Goal: Information Seeking & Learning: Learn about a topic

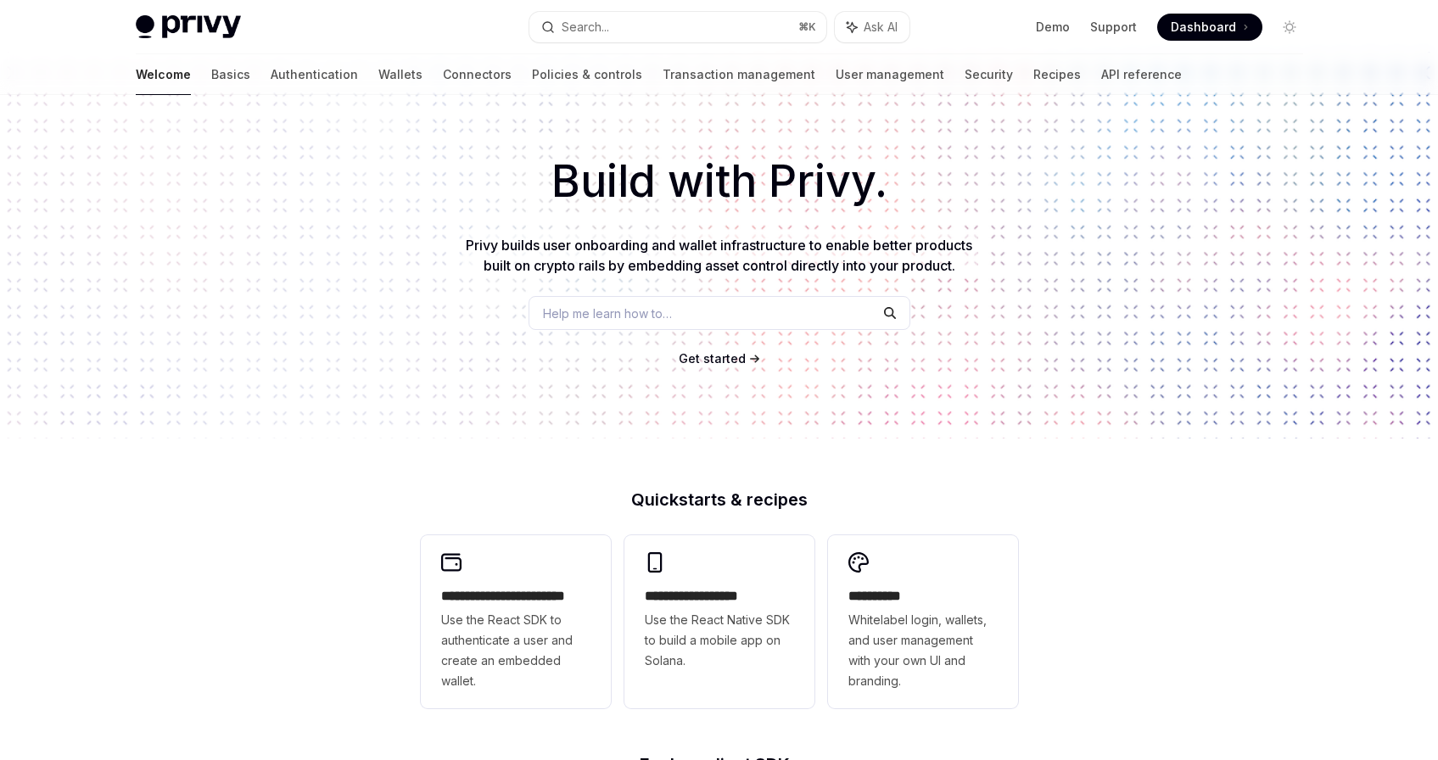
scroll to position [190, 0]
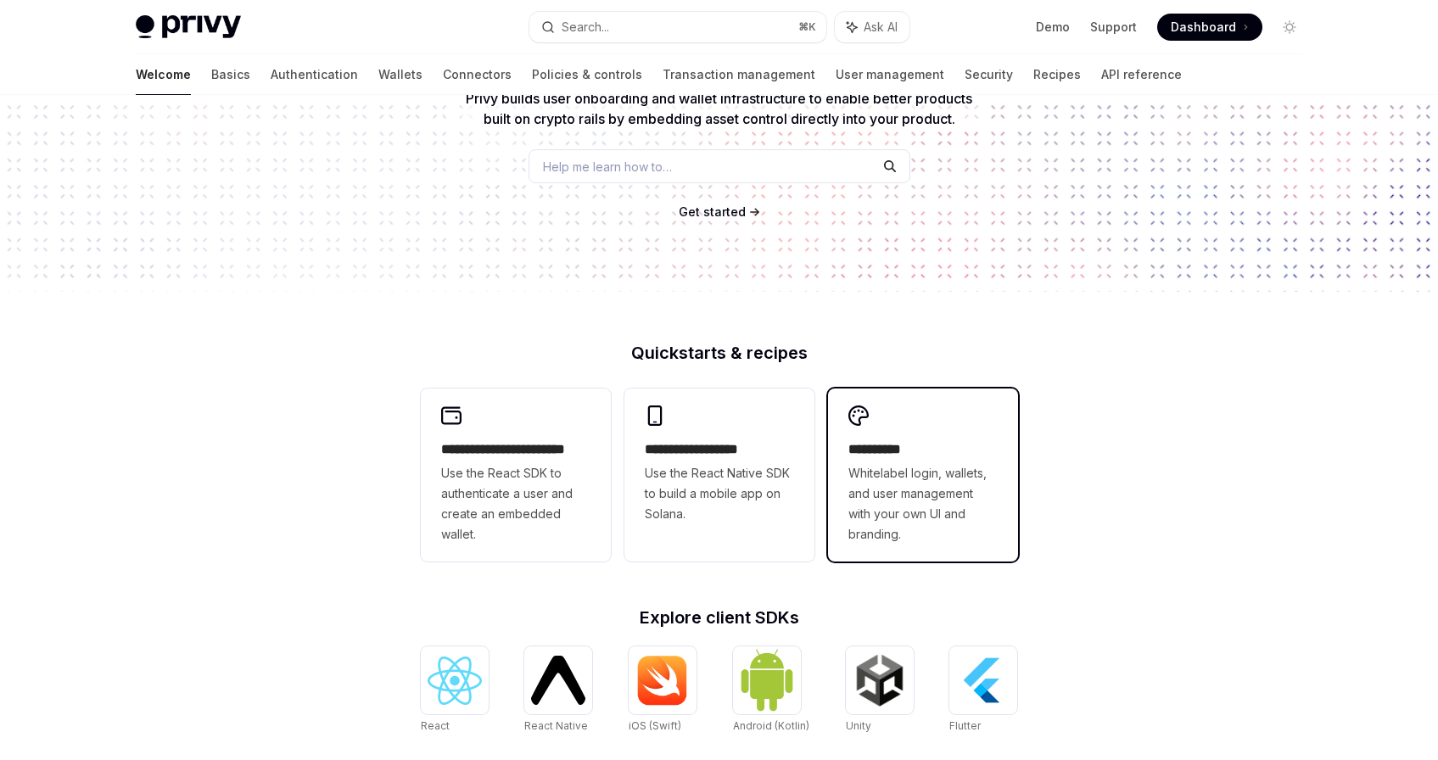
click at [869, 482] on span "Whitelabel login, wallets, and user management with your own UI and branding." at bounding box center [923, 503] width 149 height 81
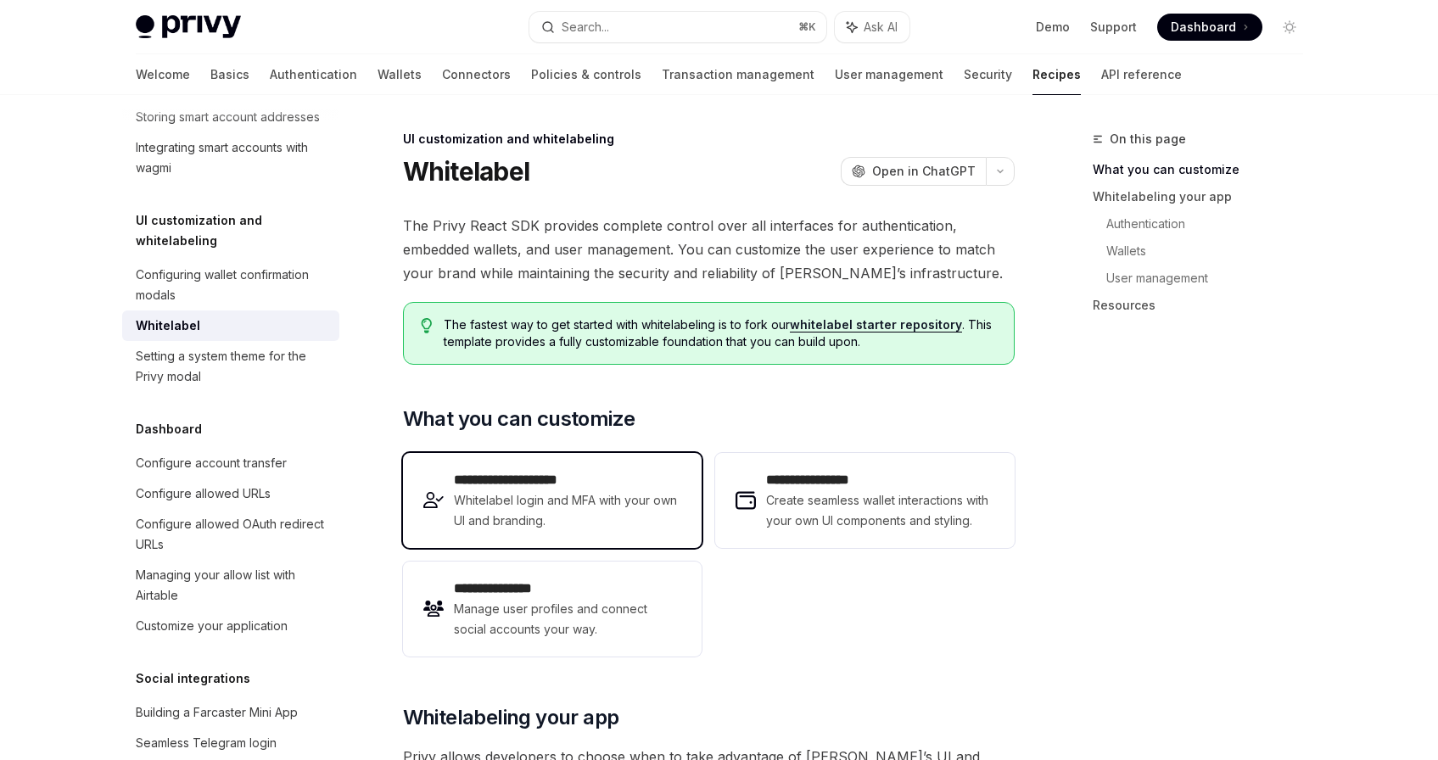
click at [570, 491] on span "Whitelabel login and MFA with your own UI and branding." at bounding box center [567, 511] width 227 height 41
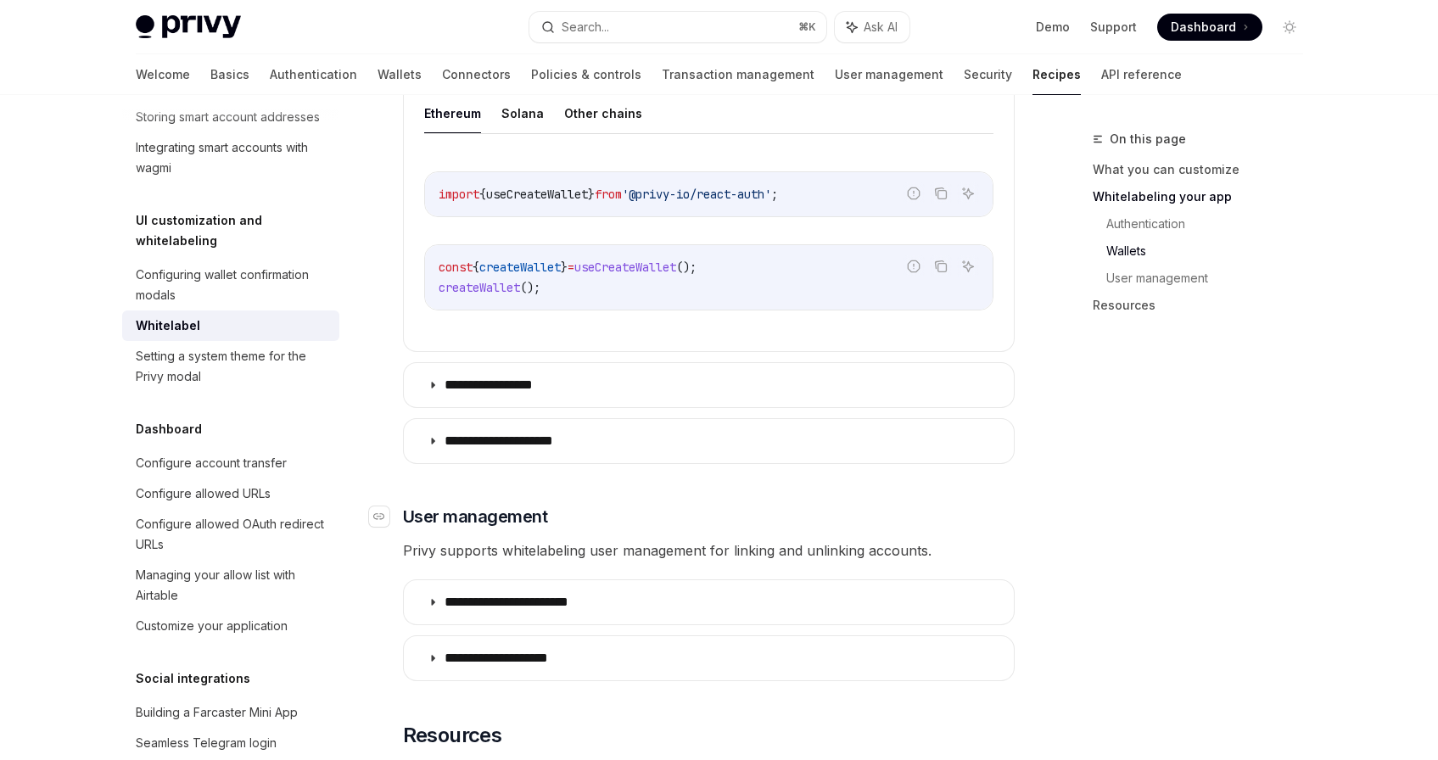
scroll to position [1343, 0]
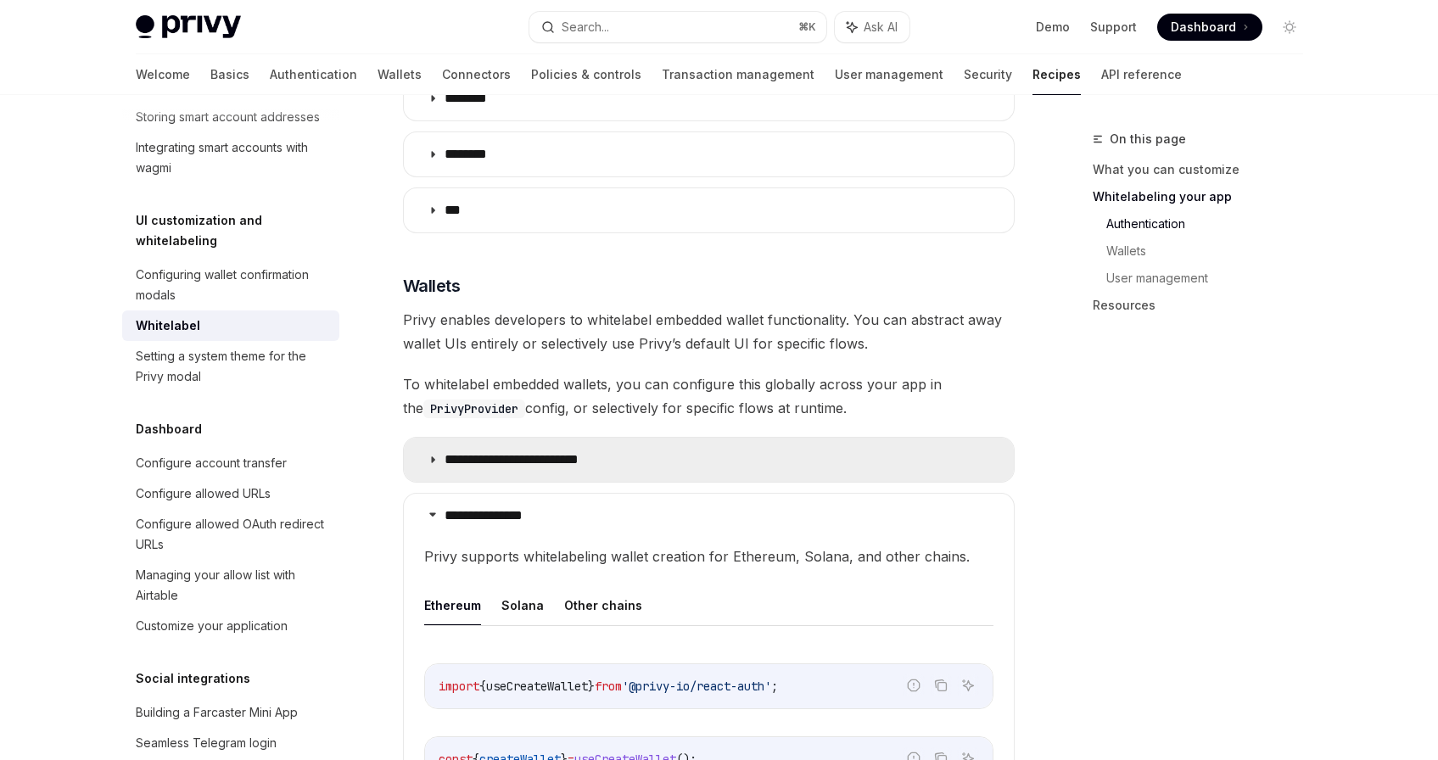
click at [434, 455] on icon at bounding box center [433, 460] width 10 height 10
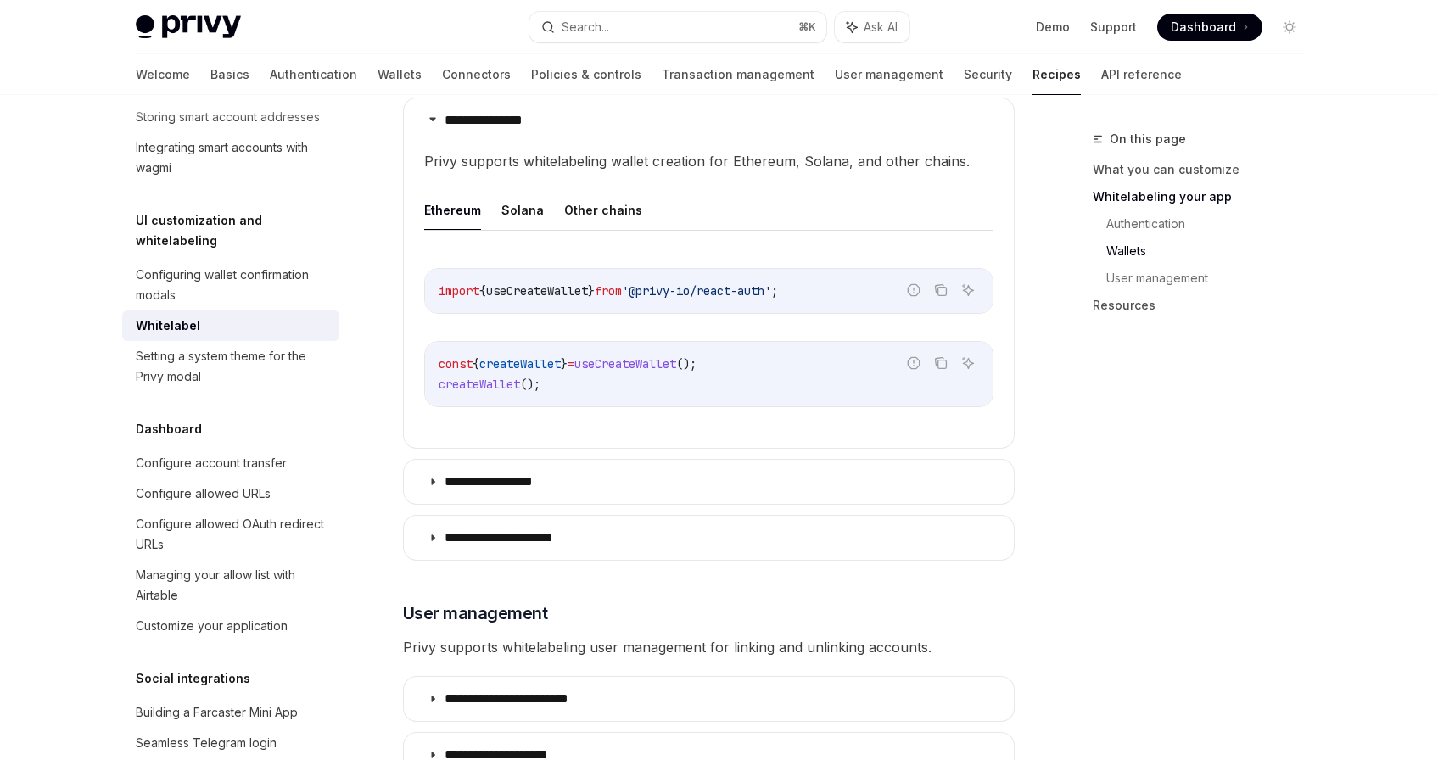
scroll to position [1646, 0]
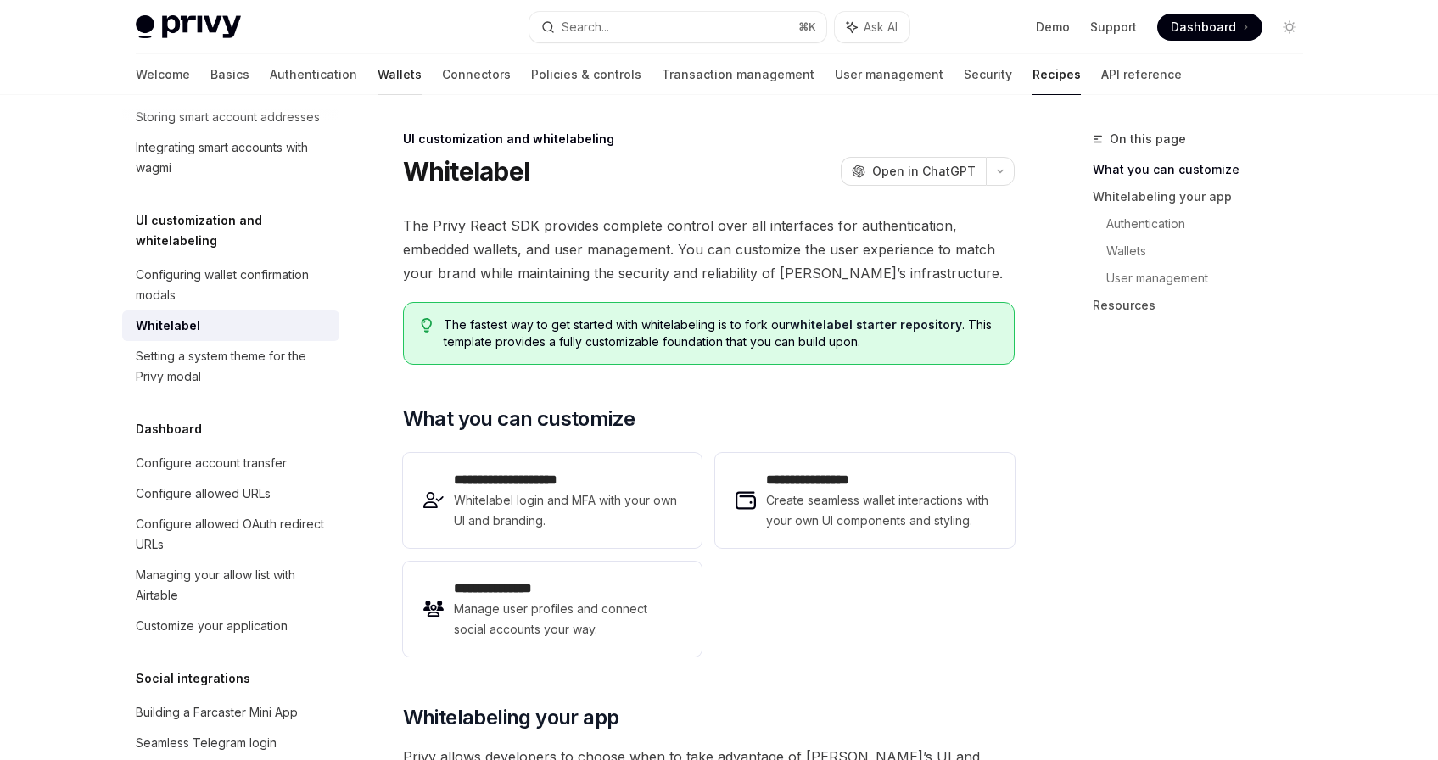
click at [378, 71] on link "Wallets" at bounding box center [400, 74] width 44 height 41
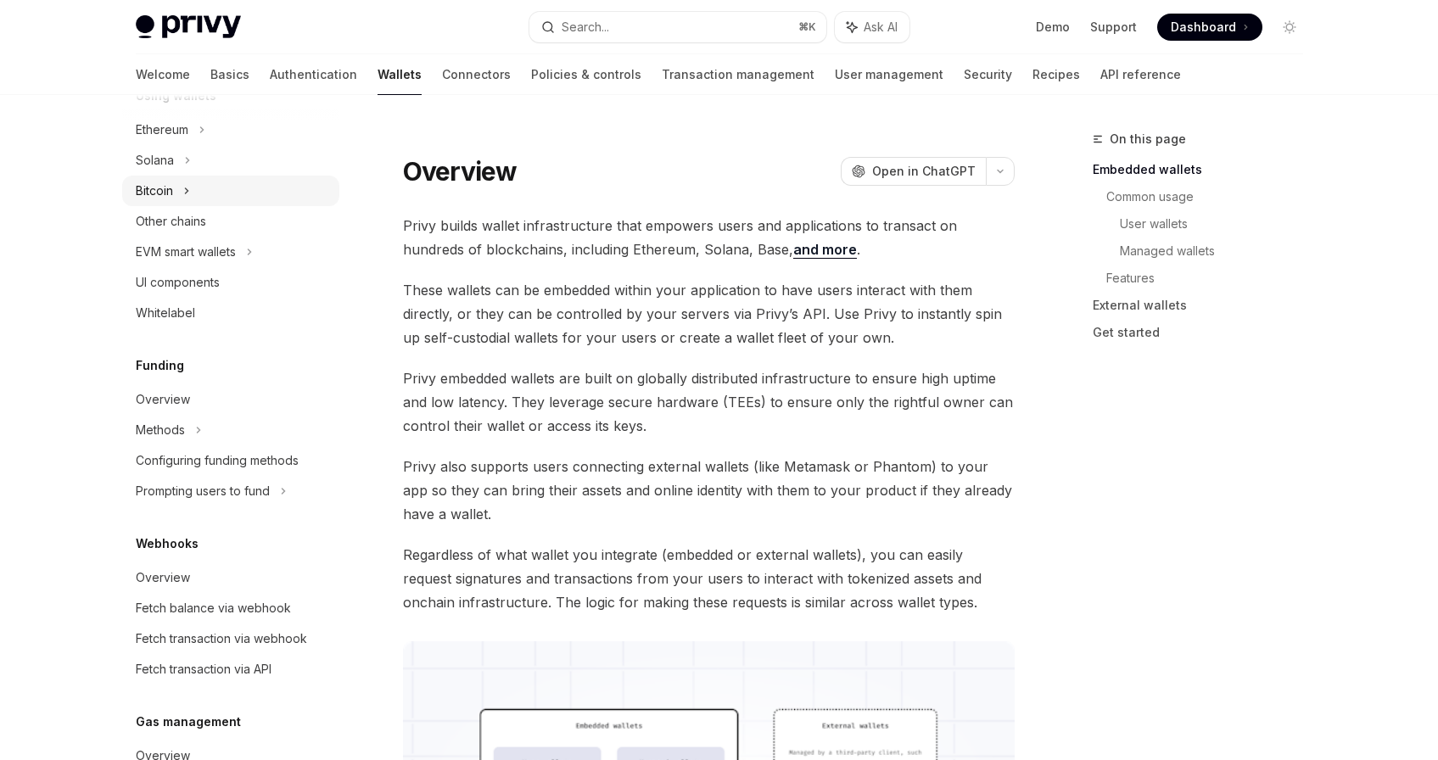
scroll to position [446, 0]
click at [157, 424] on div "Methods" at bounding box center [160, 428] width 49 height 20
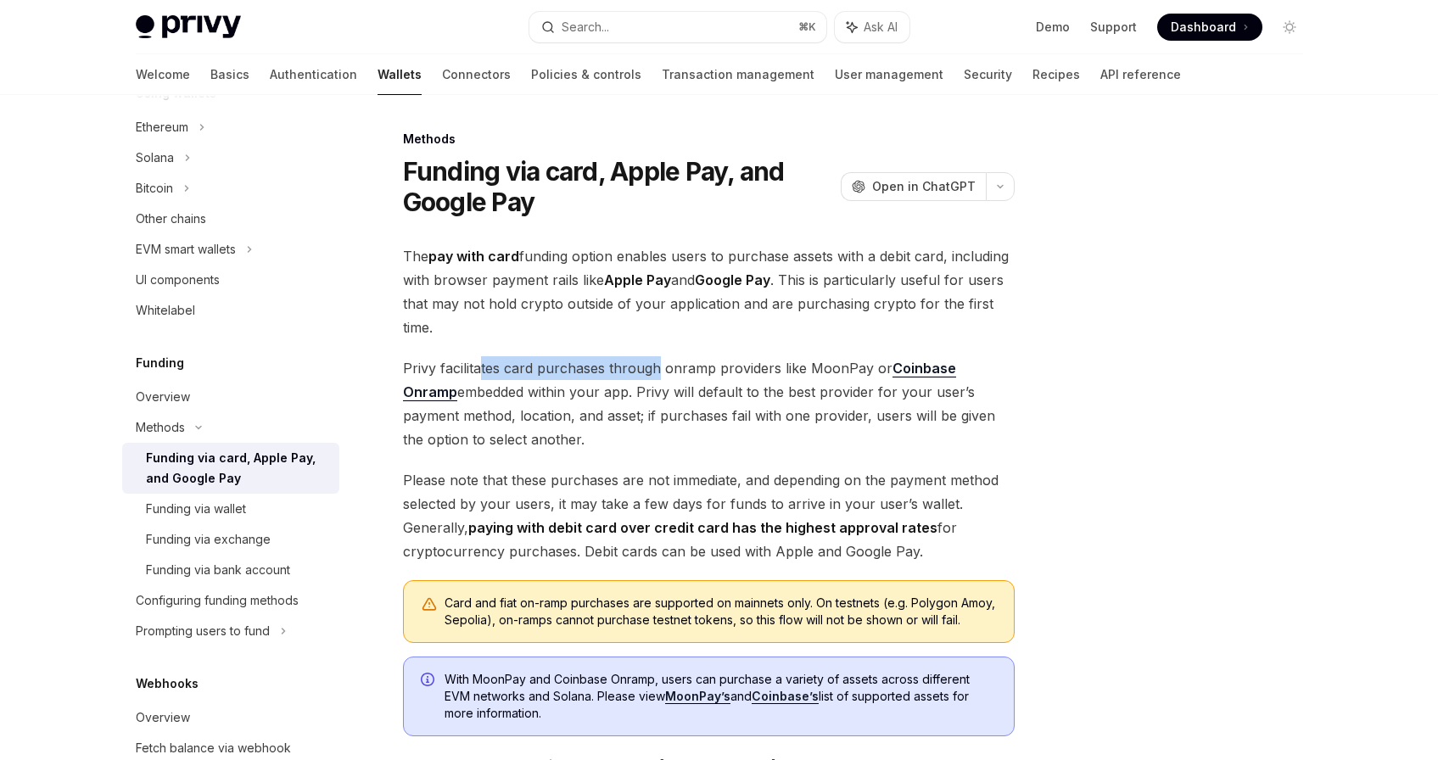
drag, startPoint x: 486, startPoint y: 370, endPoint x: 658, endPoint y: 369, distance: 171.4
click at [658, 369] on span "Privy facilitates card purchases through onramp providers like MoonPay or Coinb…" at bounding box center [709, 403] width 612 height 95
click at [673, 369] on span "Privy facilitates card purchases through onramp providers like MoonPay or Coinb…" at bounding box center [709, 403] width 612 height 95
drag, startPoint x: 433, startPoint y: 384, endPoint x: 602, endPoint y: 393, distance: 169.1
click at [588, 391] on span "Privy facilitates card purchases through onramp providers like MoonPay or Coinb…" at bounding box center [709, 403] width 612 height 95
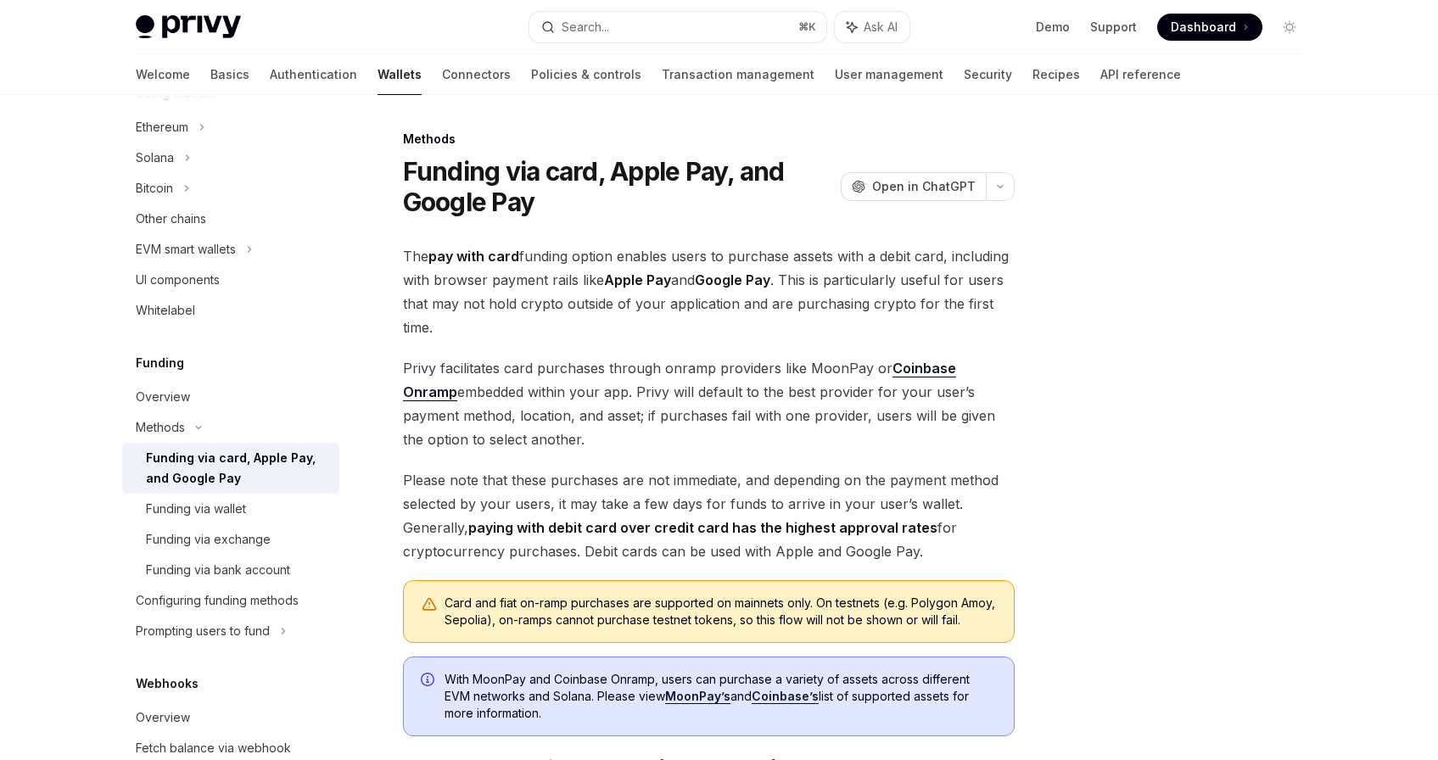
drag, startPoint x: 614, startPoint y: 394, endPoint x: 680, endPoint y: 423, distance: 71.4
click at [615, 394] on span "Privy facilitates card purchases through onramp providers like MoonPay or Coinb…" at bounding box center [709, 403] width 612 height 95
drag, startPoint x: 697, startPoint y: 426, endPoint x: 648, endPoint y: 396, distance: 56.8
click at [648, 396] on span "Privy facilitates card purchases through onramp providers like MoonPay or Coinb…" at bounding box center [709, 403] width 612 height 95
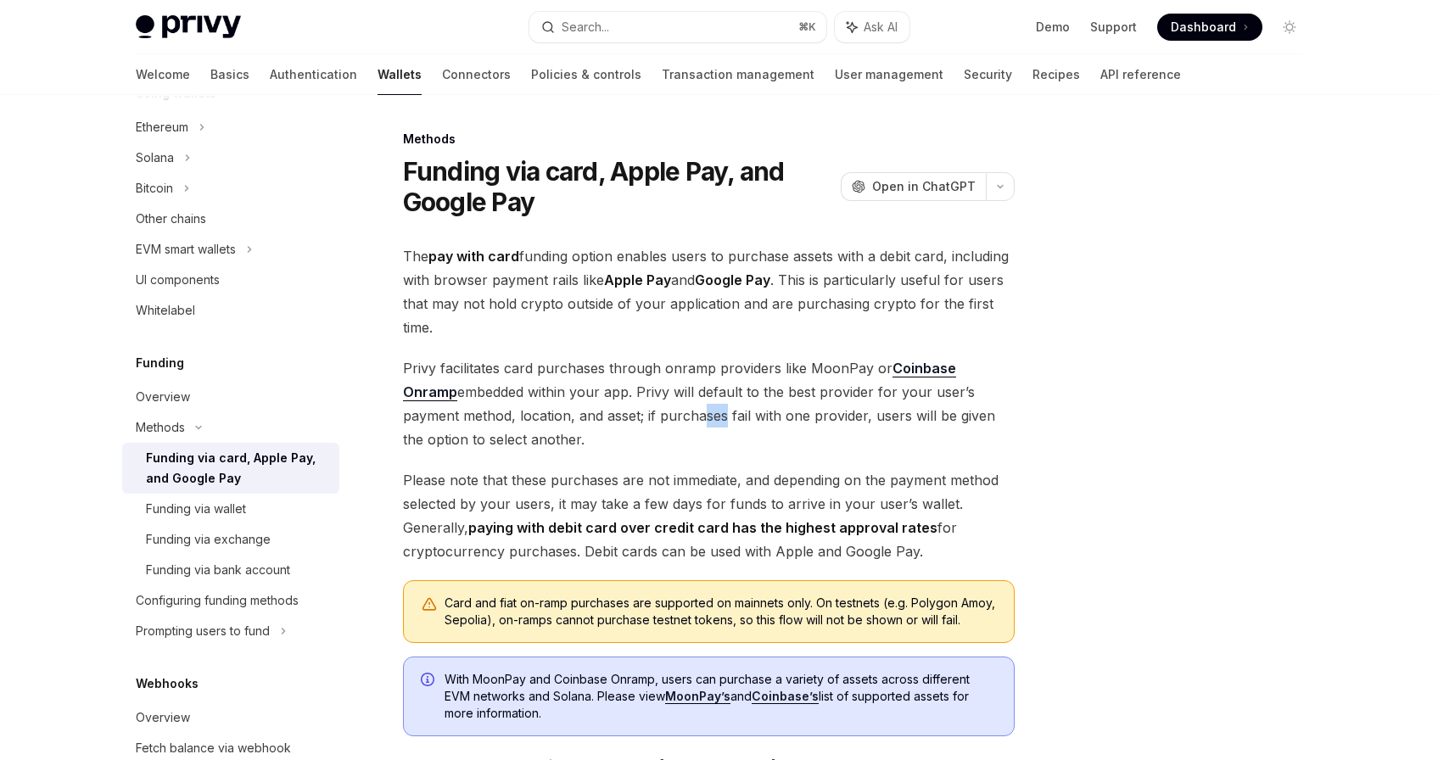
drag, startPoint x: 659, startPoint y: 422, endPoint x: 635, endPoint y: 405, distance: 29.2
click at [635, 405] on span "Privy facilitates card purchases through onramp providers like MoonPay or Coinb…" at bounding box center [709, 403] width 612 height 95
drag, startPoint x: 633, startPoint y: 404, endPoint x: 662, endPoint y: 437, distance: 43.9
click at [633, 404] on span "Privy facilitates card purchases through onramp providers like MoonPay or Coinb…" at bounding box center [709, 403] width 612 height 95
drag, startPoint x: 642, startPoint y: 418, endPoint x: 623, endPoint y: 398, distance: 27.6
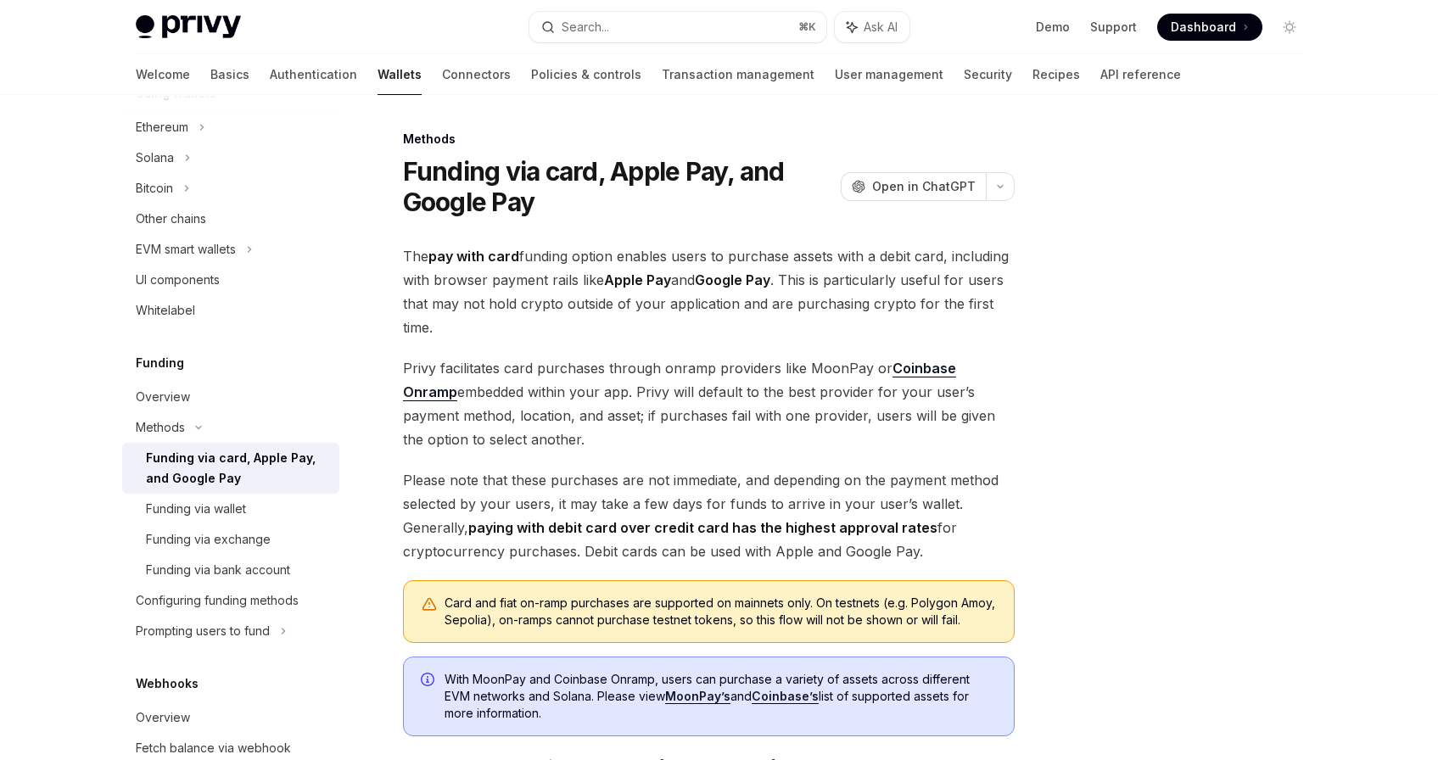
click at [625, 402] on span "Privy facilitates card purchases through onramp providers like MoonPay or Coinb…" at bounding box center [709, 403] width 612 height 95
drag, startPoint x: 623, startPoint y: 397, endPoint x: 659, endPoint y: 433, distance: 51.0
click at [623, 399] on span "Privy facilitates card purchases through onramp providers like MoonPay or Coinb…" at bounding box center [709, 403] width 612 height 95
drag, startPoint x: 671, startPoint y: 441, endPoint x: 620, endPoint y: 395, distance: 69.1
click at [620, 395] on span "Privy facilitates card purchases through onramp providers like MoonPay or Coinb…" at bounding box center [709, 403] width 612 height 95
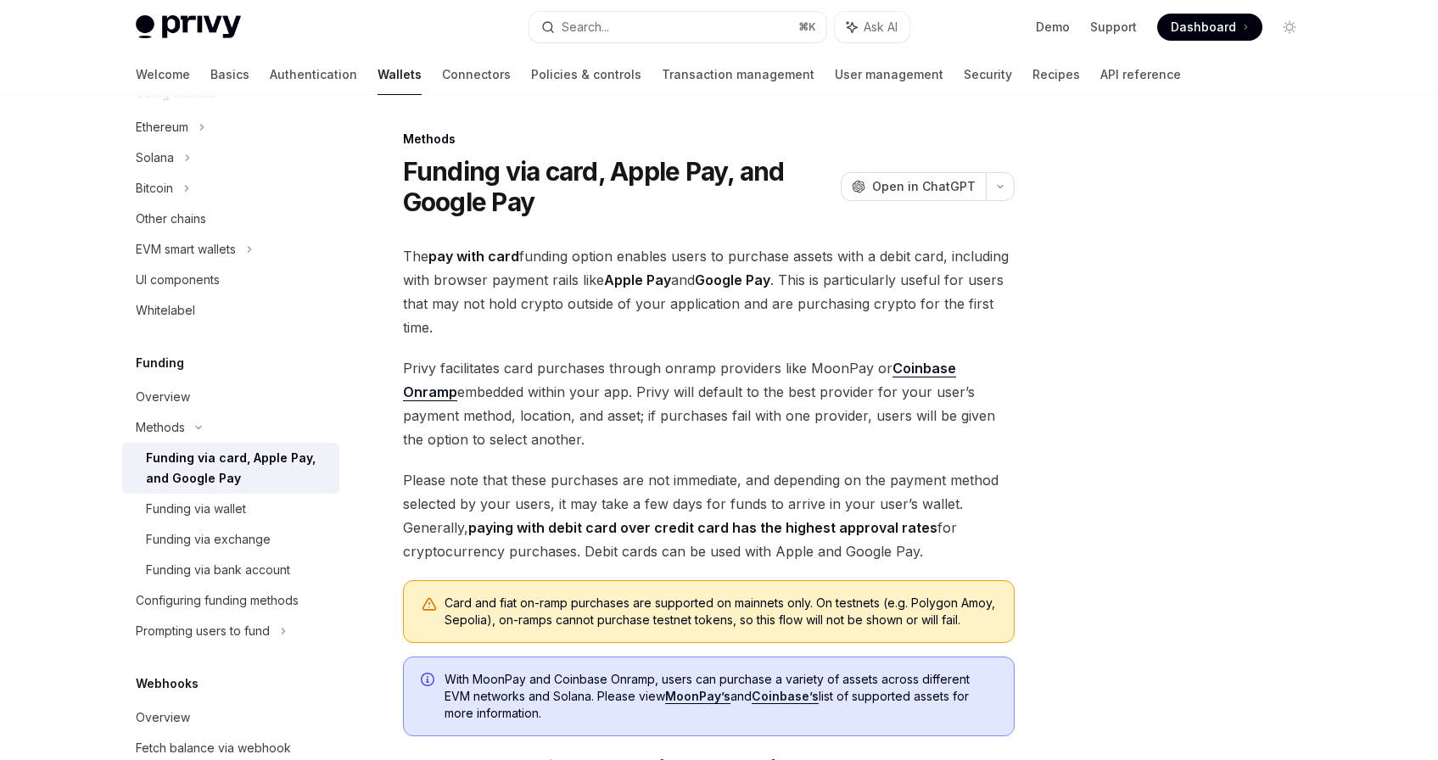
click at [620, 395] on span "Privy facilitates card purchases through onramp providers like MoonPay or Coinb…" at bounding box center [709, 403] width 612 height 95
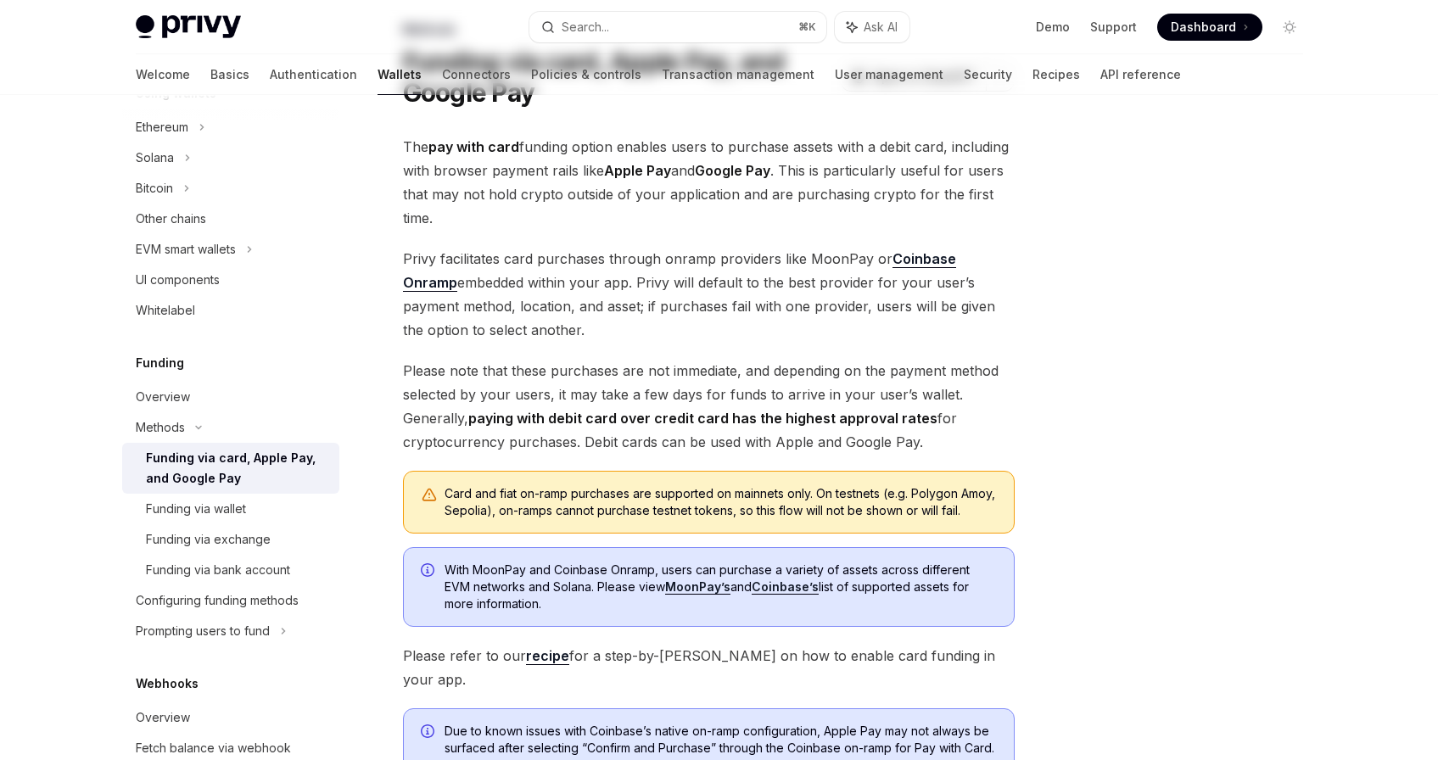
scroll to position [153, 0]
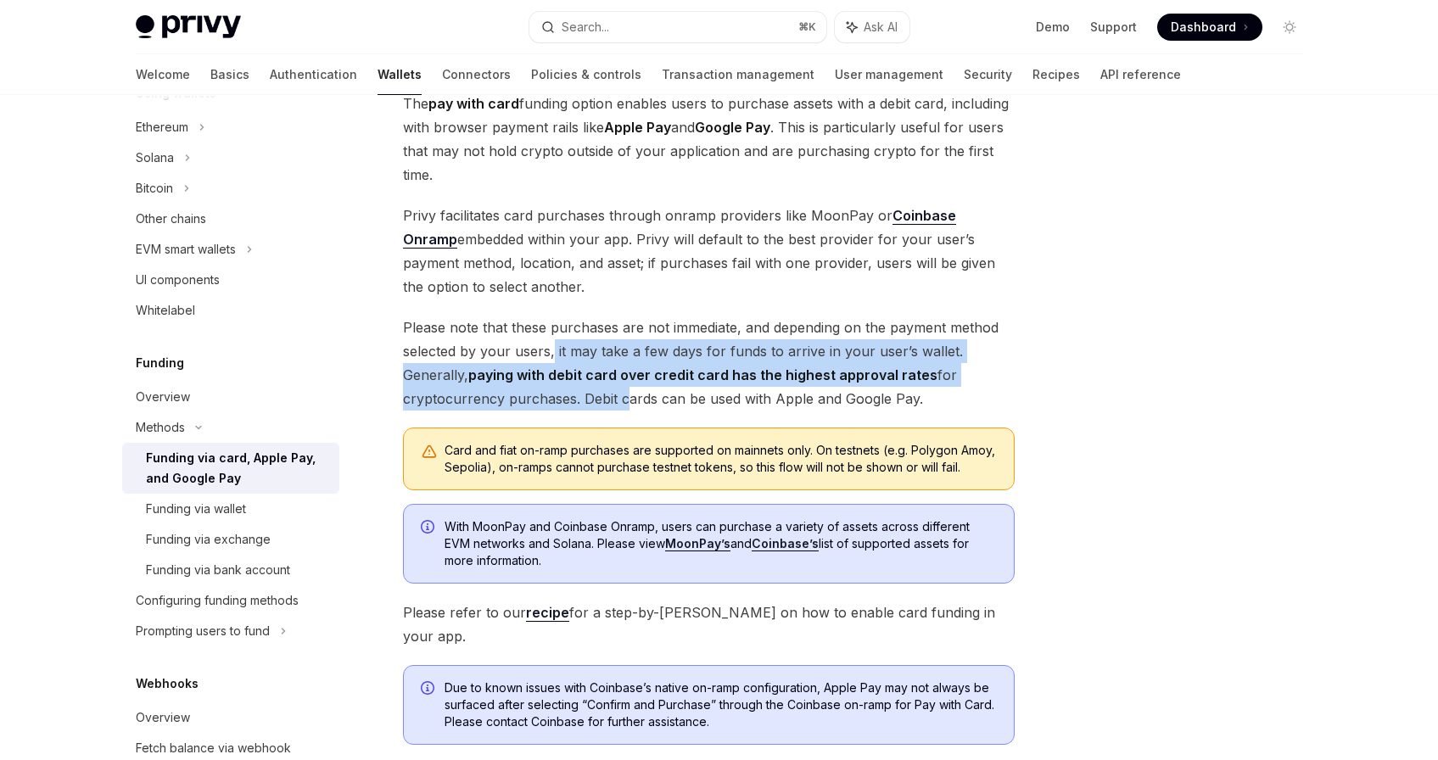
drag, startPoint x: 618, startPoint y: 398, endPoint x: 551, endPoint y: 356, distance: 78.9
click at [554, 359] on span "Please note that these purchases are not immediate, and depending on the paymen…" at bounding box center [709, 363] width 612 height 95
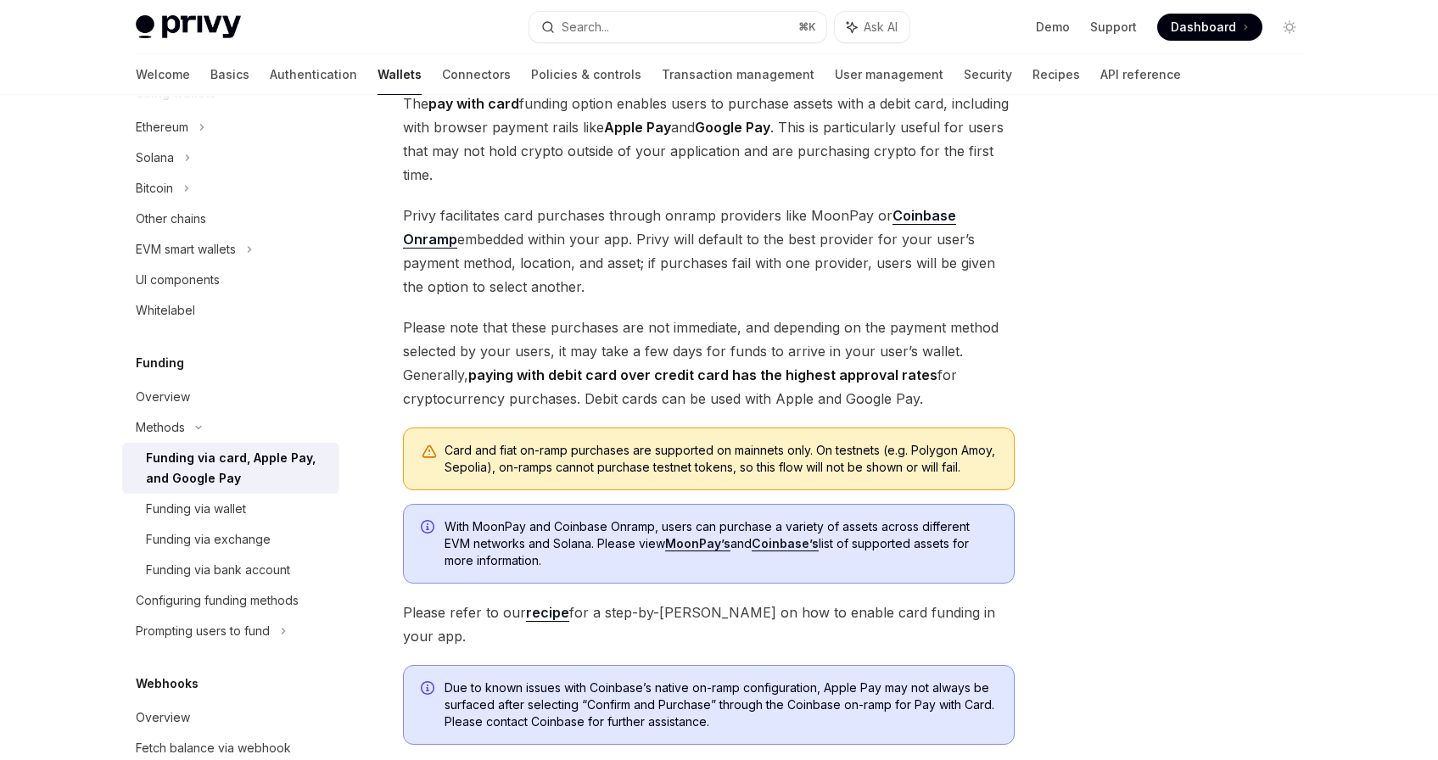
click at [538, 339] on span "Please note that these purchases are not immediate, and depending on the paymen…" at bounding box center [709, 363] width 612 height 95
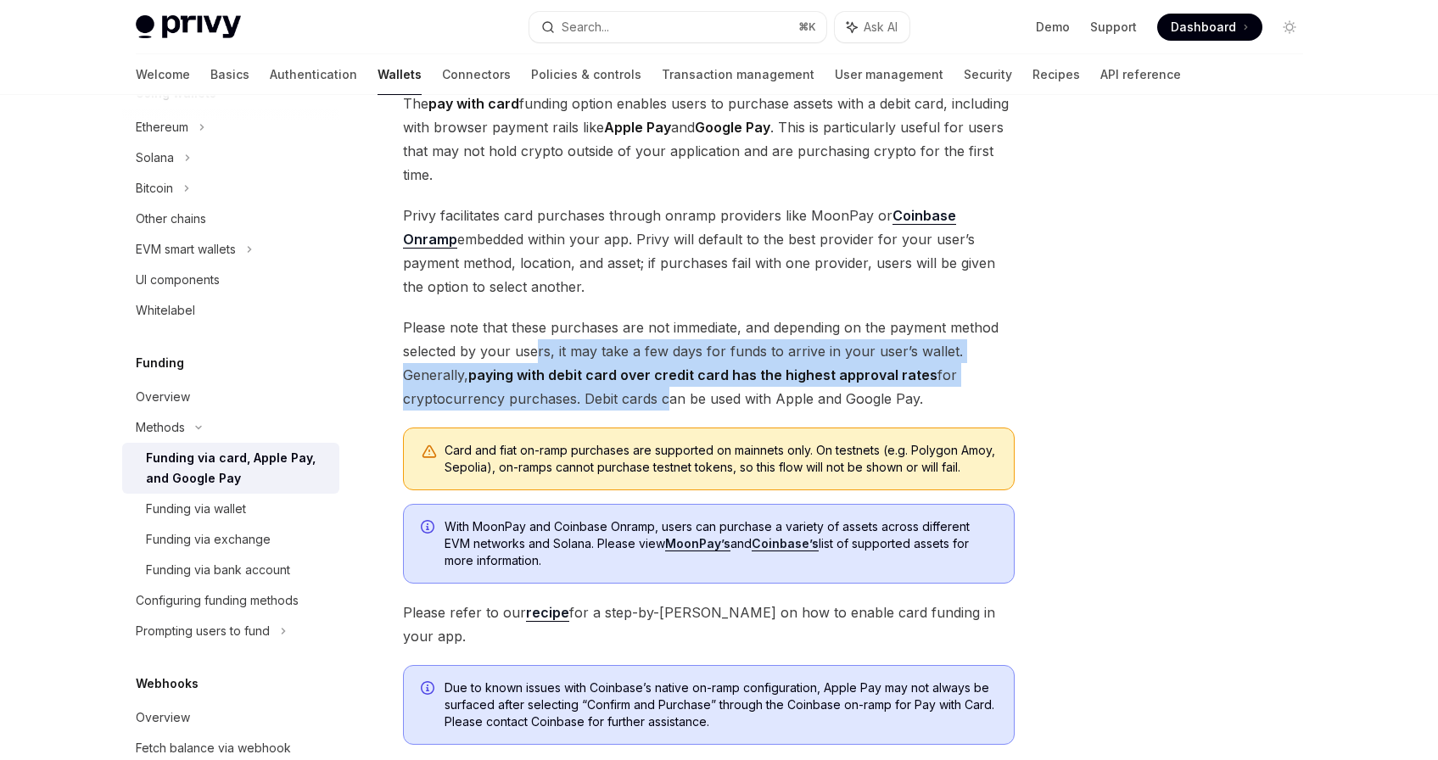
drag, startPoint x: 653, startPoint y: 391, endPoint x: 533, endPoint y: 347, distance: 127.5
click at [533, 347] on span "Please note that these purchases are not immediate, and depending on the paymen…" at bounding box center [709, 363] width 612 height 95
drag, startPoint x: 624, startPoint y: 367, endPoint x: 593, endPoint y: 356, distance: 32.5
click at [593, 356] on span "Please note that these purchases are not immediate, and depending on the paymen…" at bounding box center [709, 363] width 612 height 95
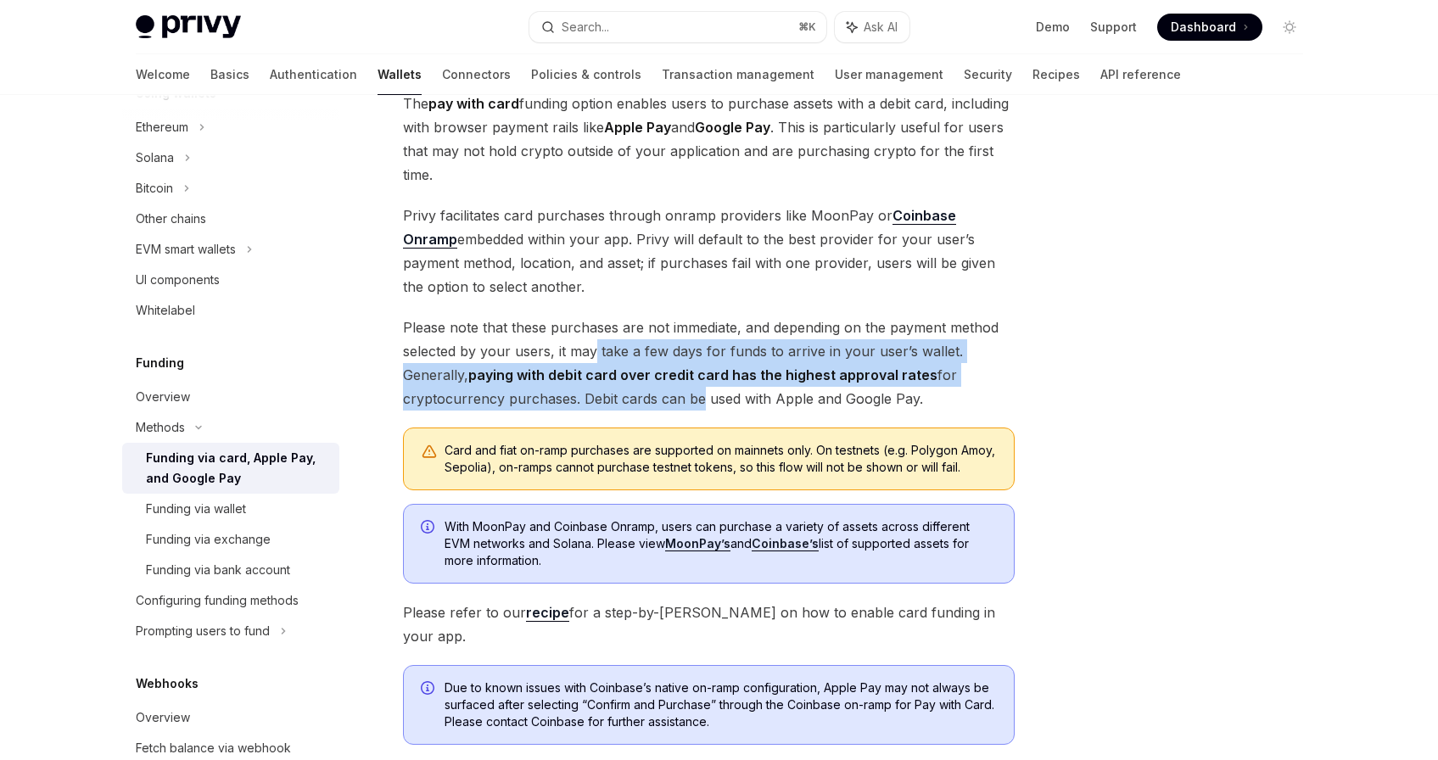
click at [593, 356] on span "Please note that these purchases are not immediate, and depending on the paymen…" at bounding box center [709, 363] width 612 height 95
drag, startPoint x: 678, startPoint y: 392, endPoint x: 608, endPoint y: 357, distance: 77.8
click at [608, 357] on span "Please note that these purchases are not immediate, and depending on the paymen…" at bounding box center [709, 363] width 612 height 95
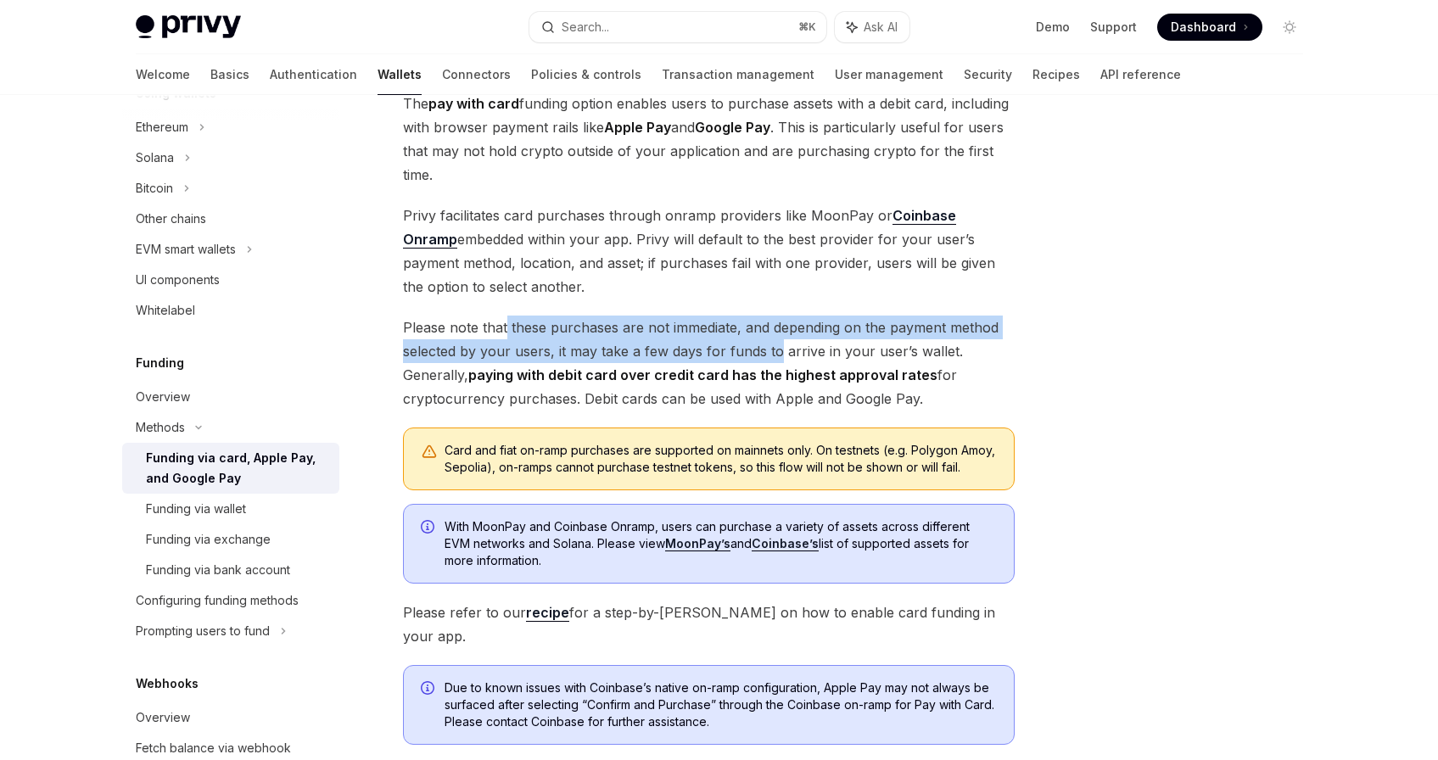
drag, startPoint x: 513, startPoint y: 331, endPoint x: 776, endPoint y: 353, distance: 263.2
click at [776, 353] on span "Please note that these purchases are not immediate, and depending on the paymen…" at bounding box center [709, 363] width 612 height 95
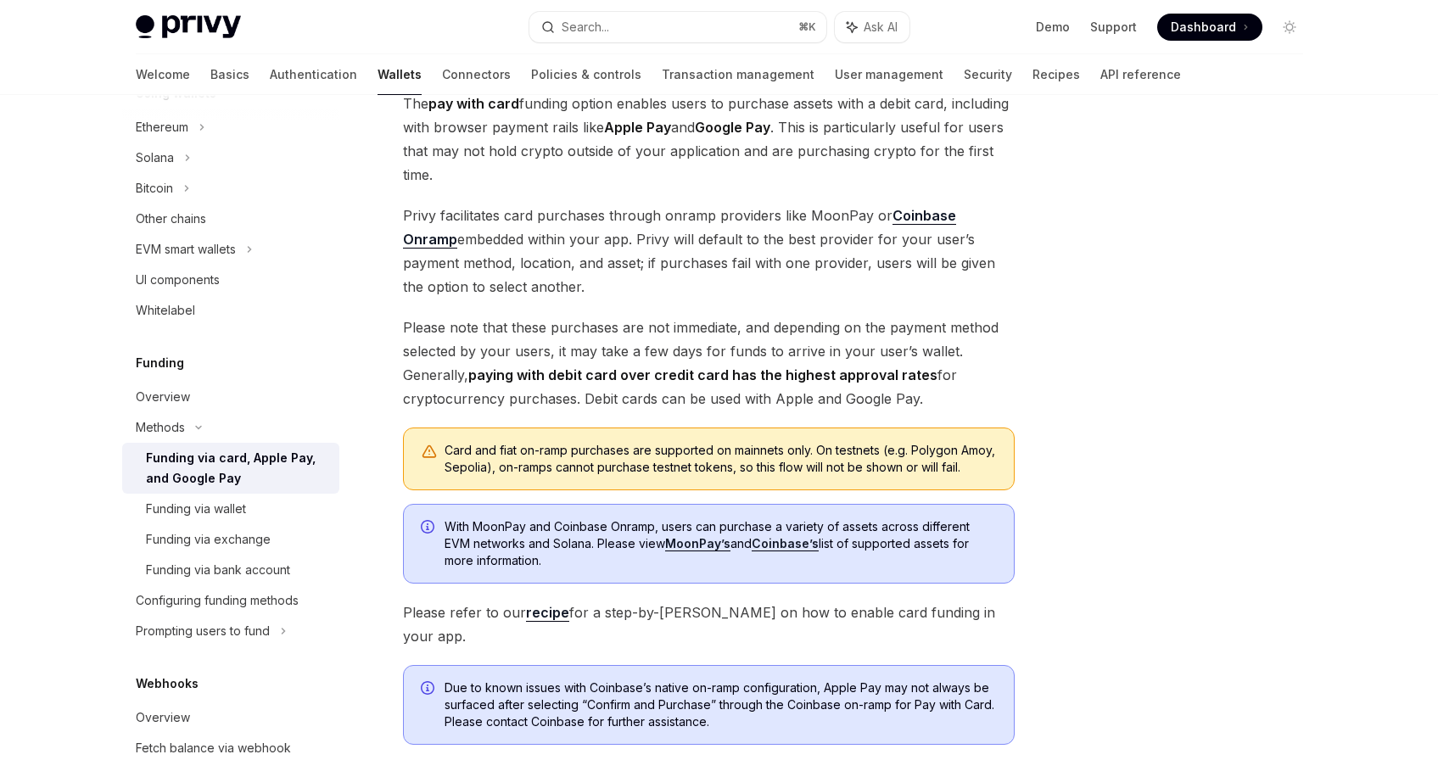
click at [807, 355] on span "Please note that these purchases are not immediate, and depending on the paymen…" at bounding box center [709, 363] width 612 height 95
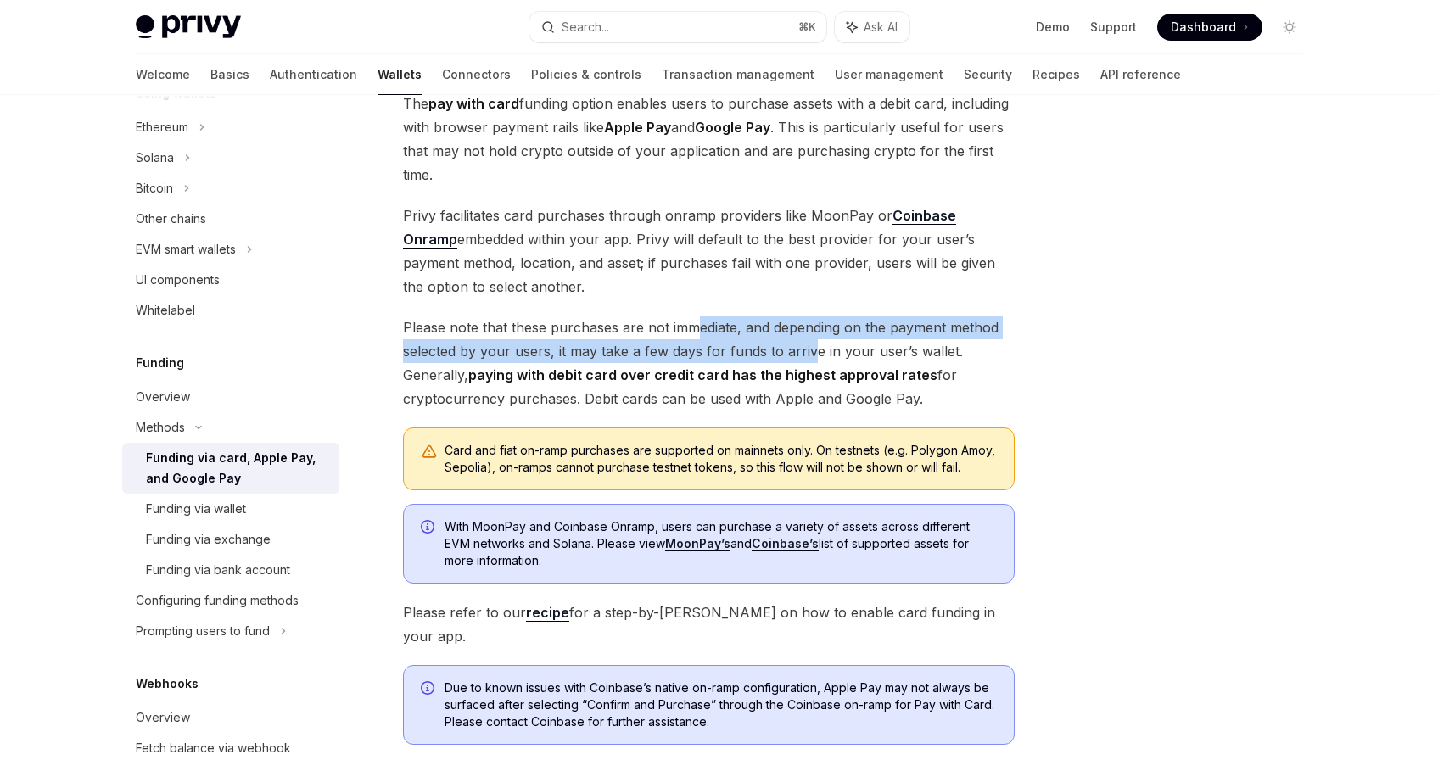
drag, startPoint x: 802, startPoint y: 352, endPoint x: 693, endPoint y: 334, distance: 110.1
click at [693, 334] on span "Please note that these purchases are not immediate, and depending on the paymen…" at bounding box center [709, 363] width 612 height 95
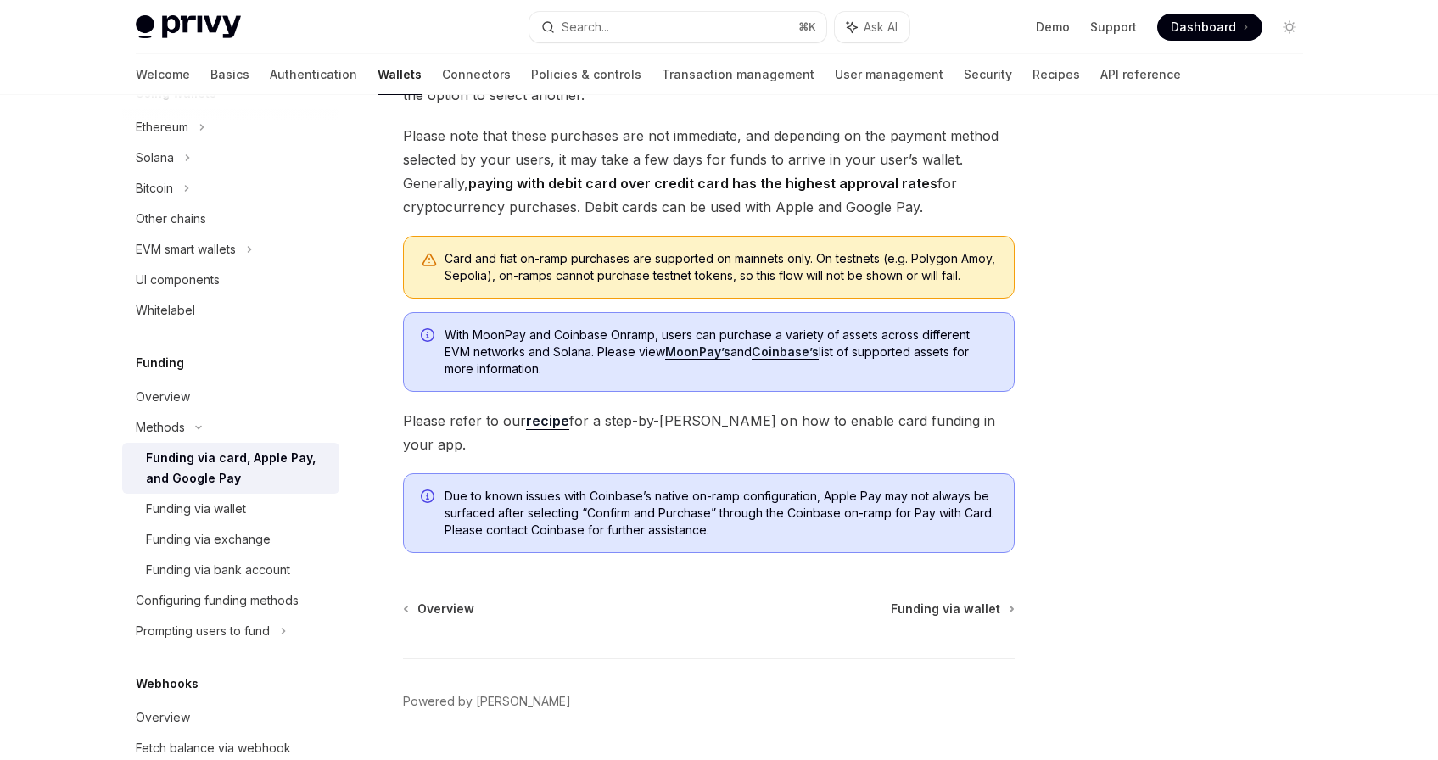
scroll to position [360, 0]
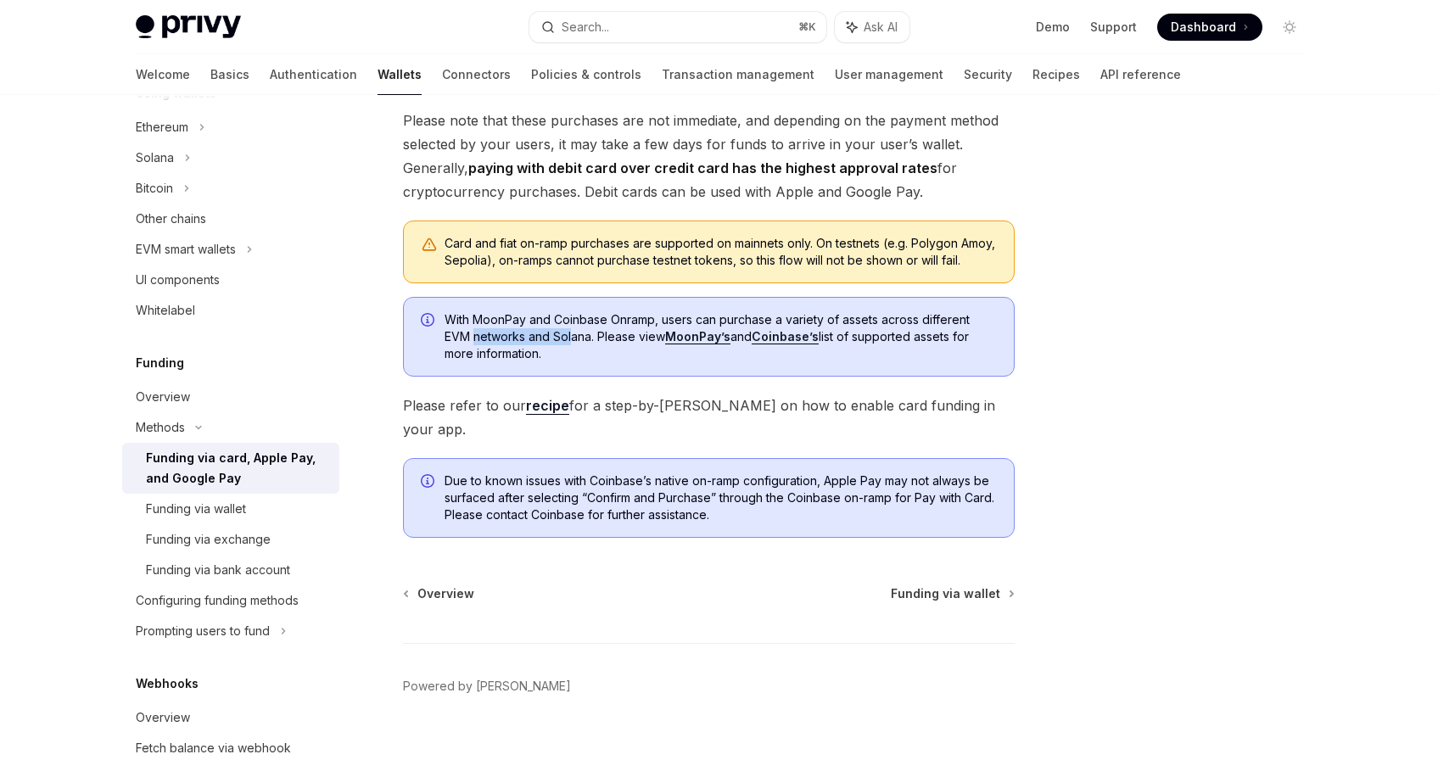
drag, startPoint x: 524, startPoint y: 356, endPoint x: 575, endPoint y: 356, distance: 50.9
click at [571, 356] on span "With MoonPay and Coinbase Onramp, users can purchase a variety of assets across…" at bounding box center [721, 336] width 552 height 51
click at [584, 356] on span "With MoonPay and Coinbase Onramp, users can purchase a variety of assets across…" at bounding box center [721, 336] width 552 height 51
click at [235, 571] on div "Funding via bank account" at bounding box center [218, 570] width 144 height 20
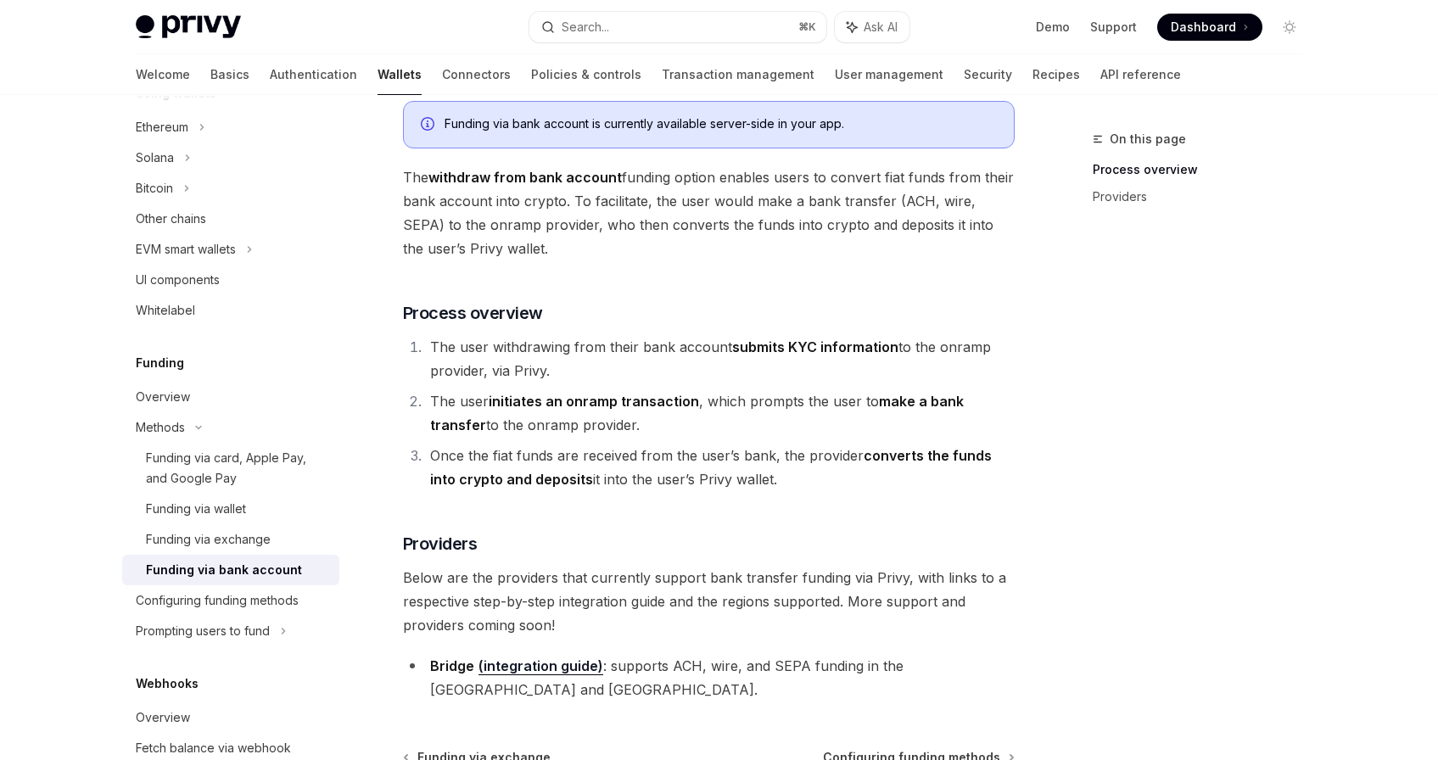
scroll to position [117, 0]
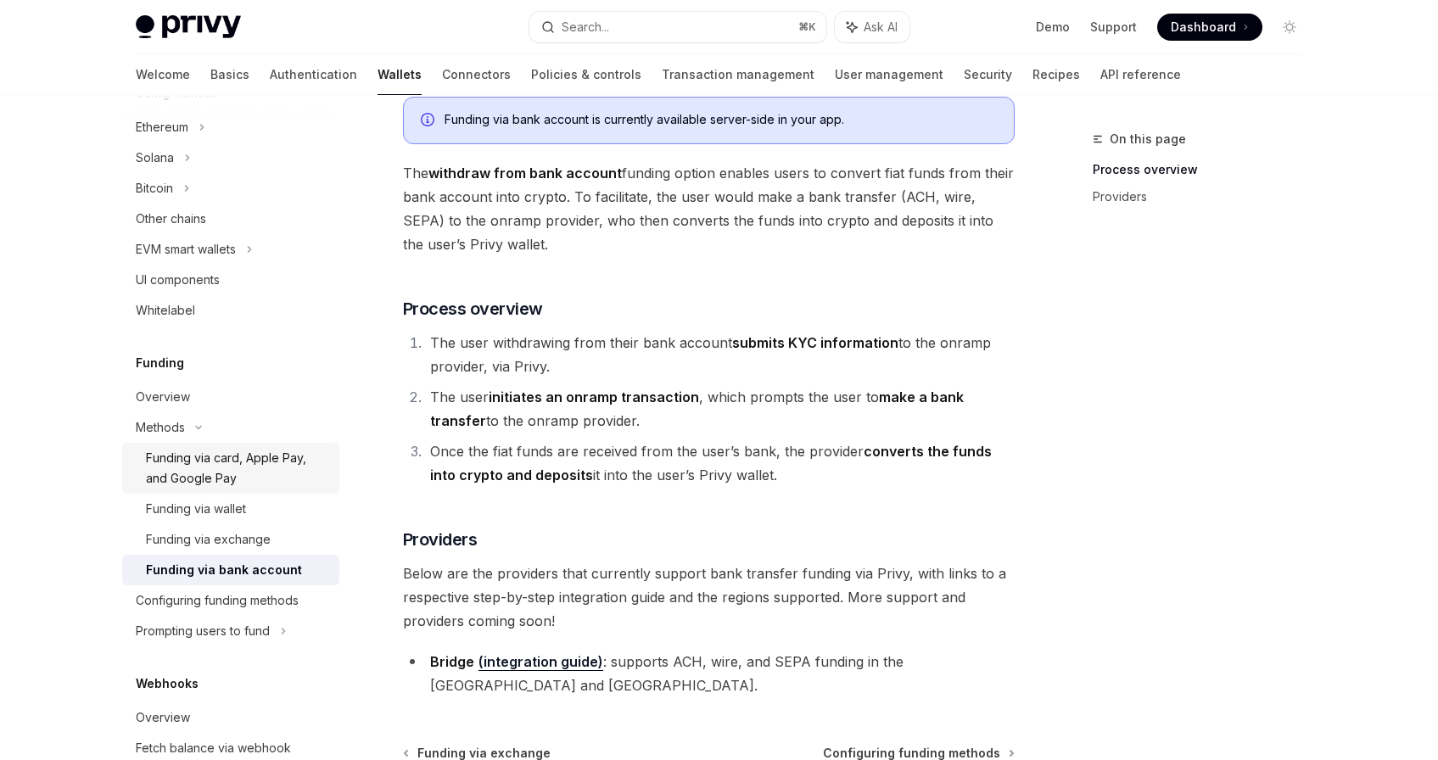
click at [201, 471] on div "Funding via card, Apple Pay, and Google Pay" at bounding box center [237, 468] width 183 height 41
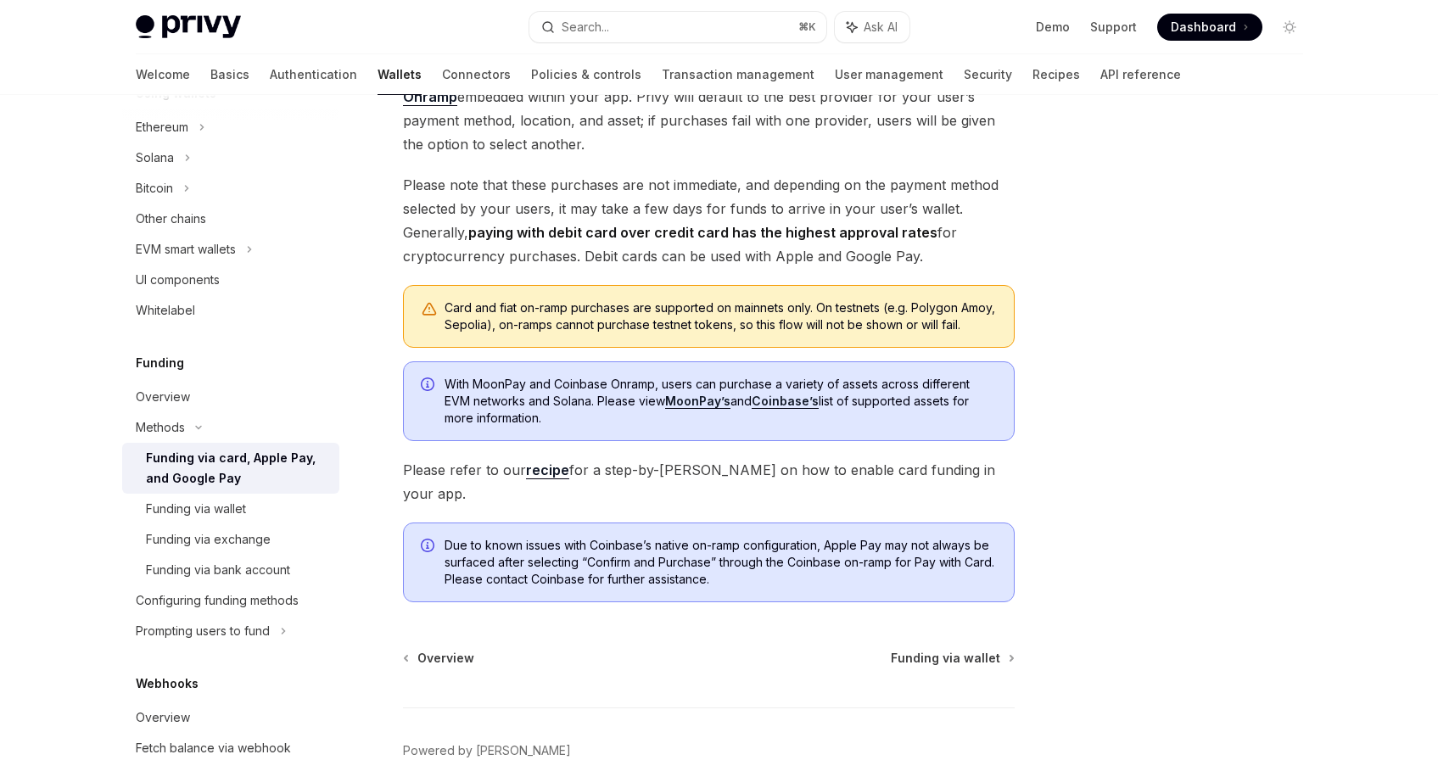
scroll to position [383, 0]
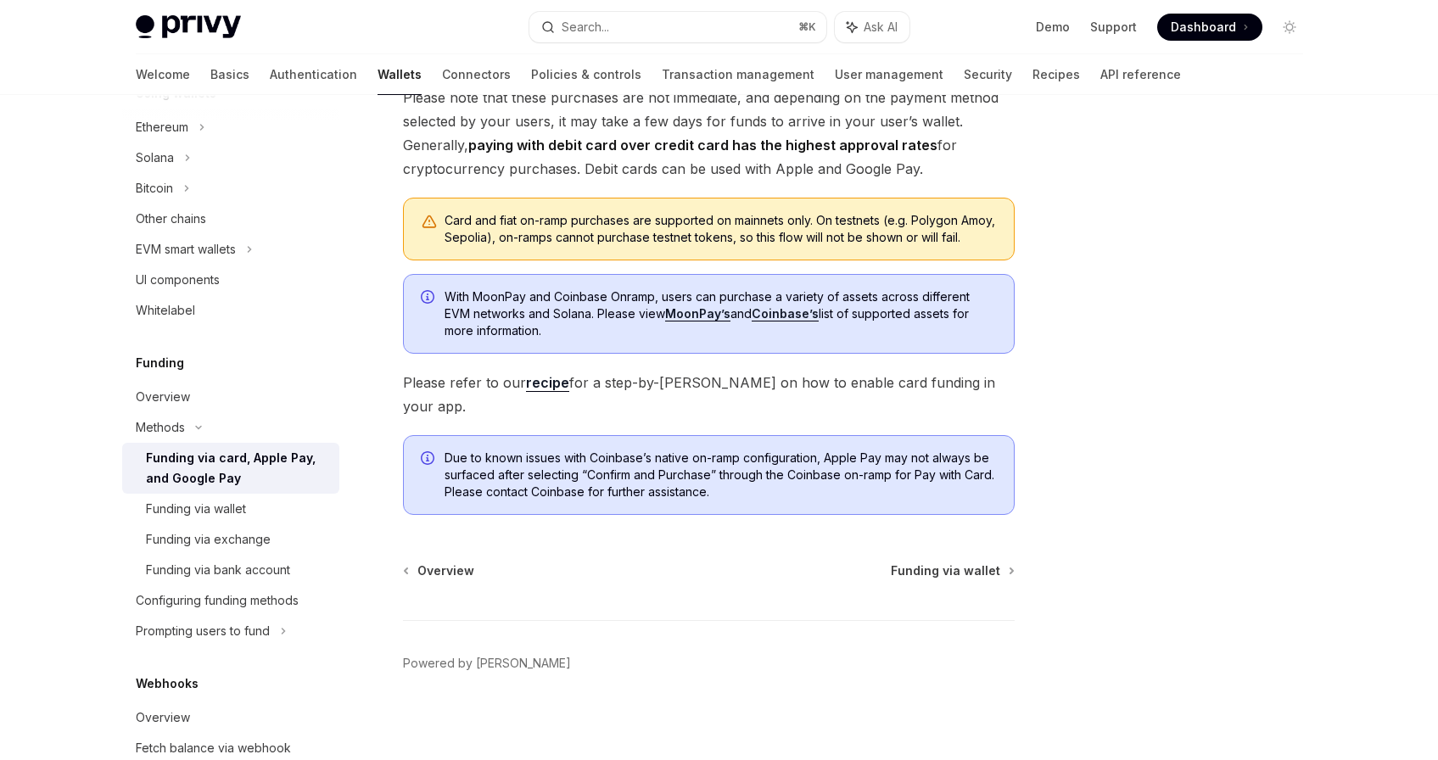
click at [541, 392] on link "recipe" at bounding box center [547, 383] width 43 height 18
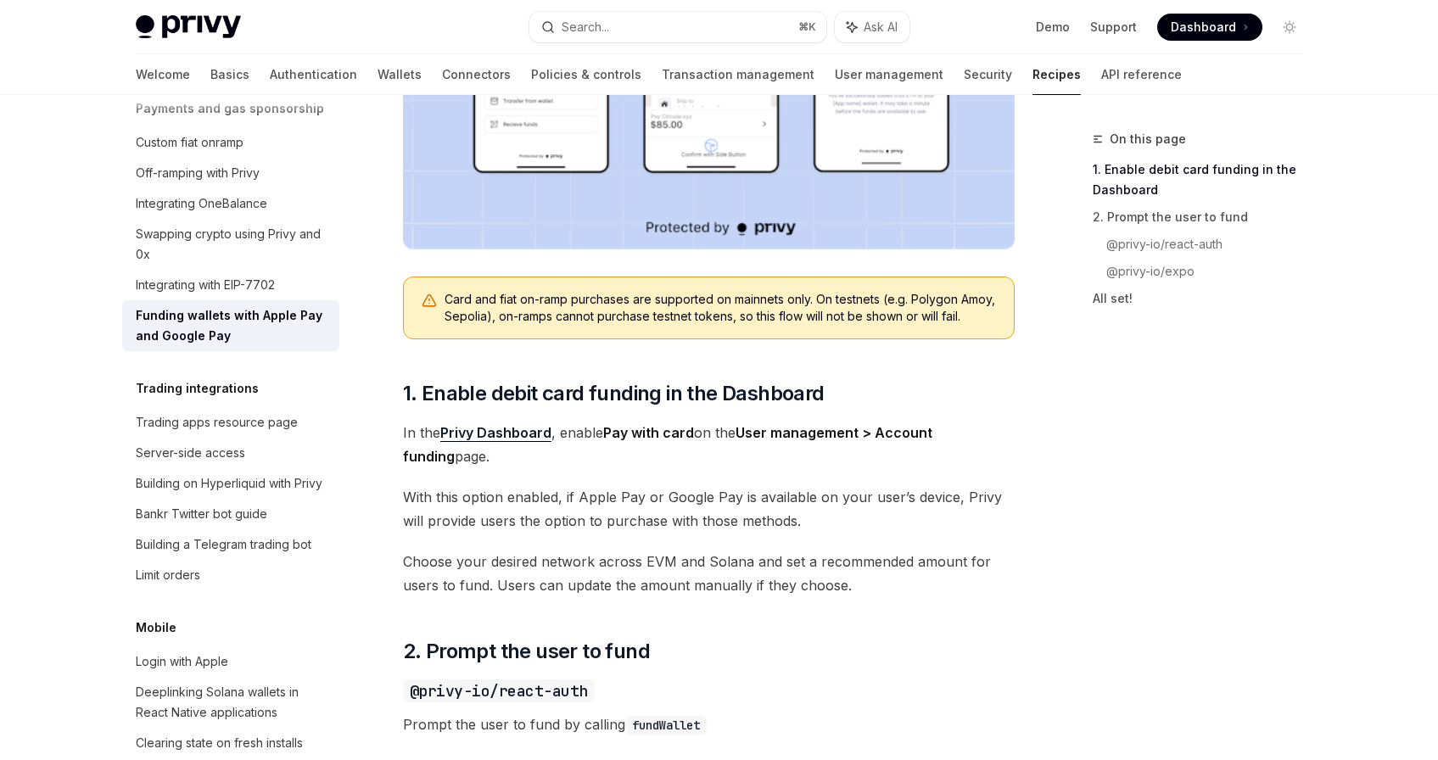
scroll to position [607, 0]
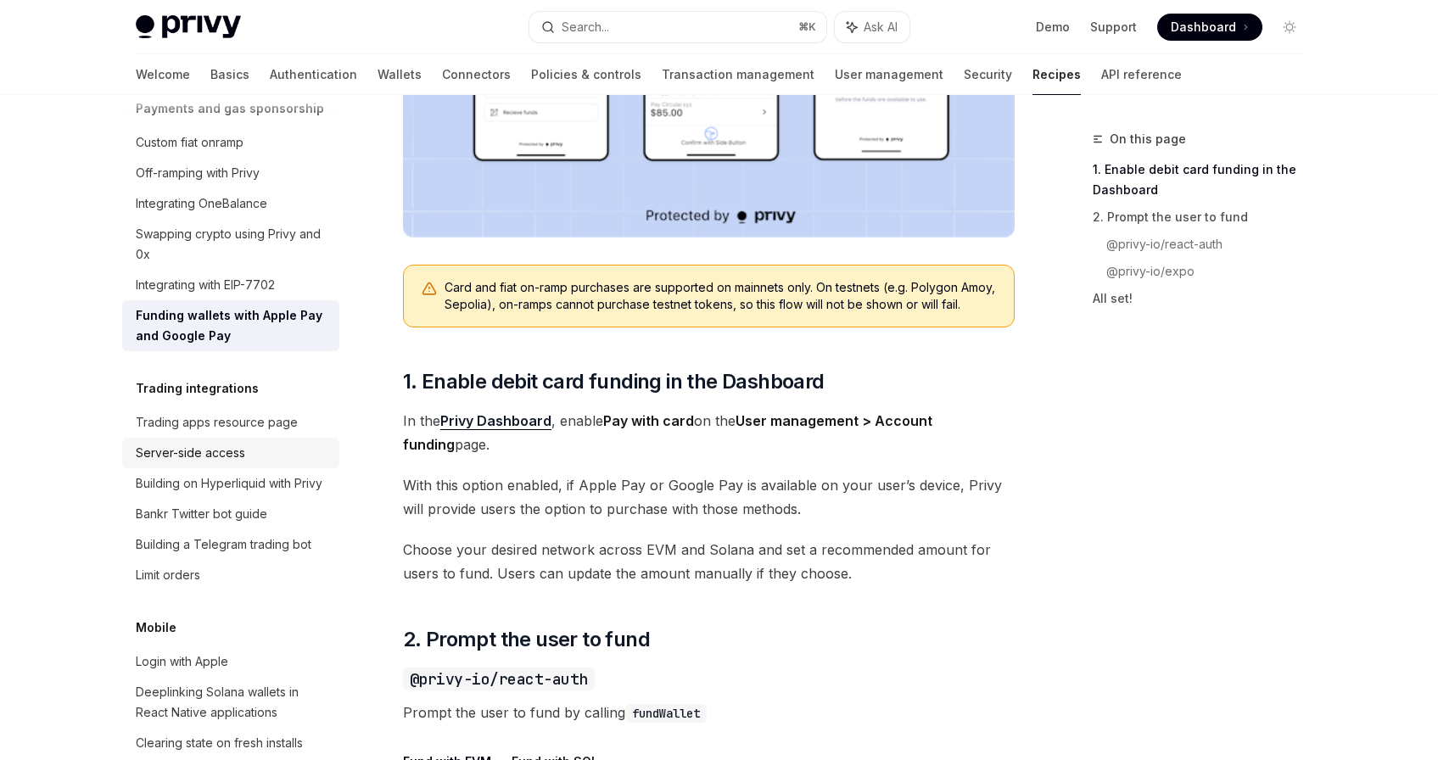
click at [195, 463] on div "Server-side access" at bounding box center [190, 453] width 109 height 20
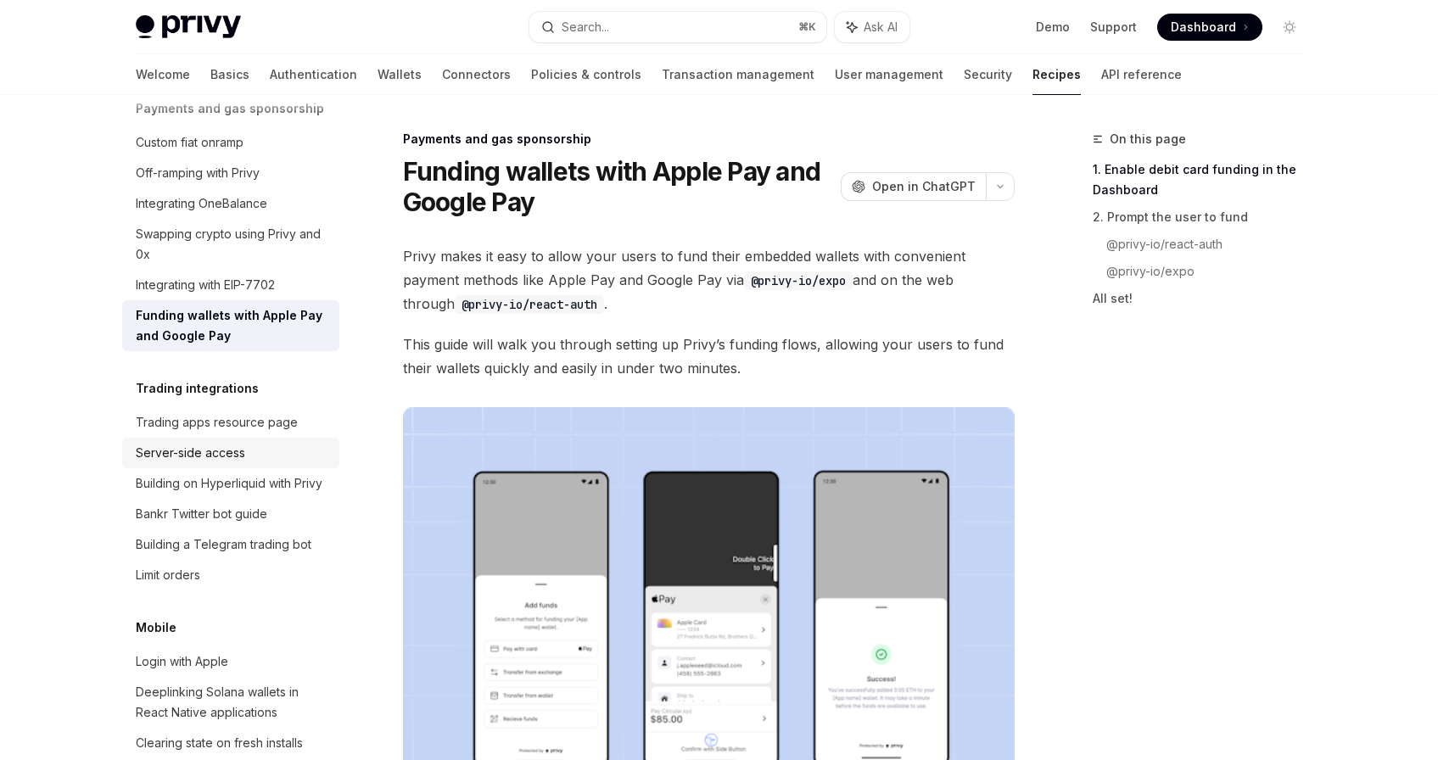
scroll to position [36, 0]
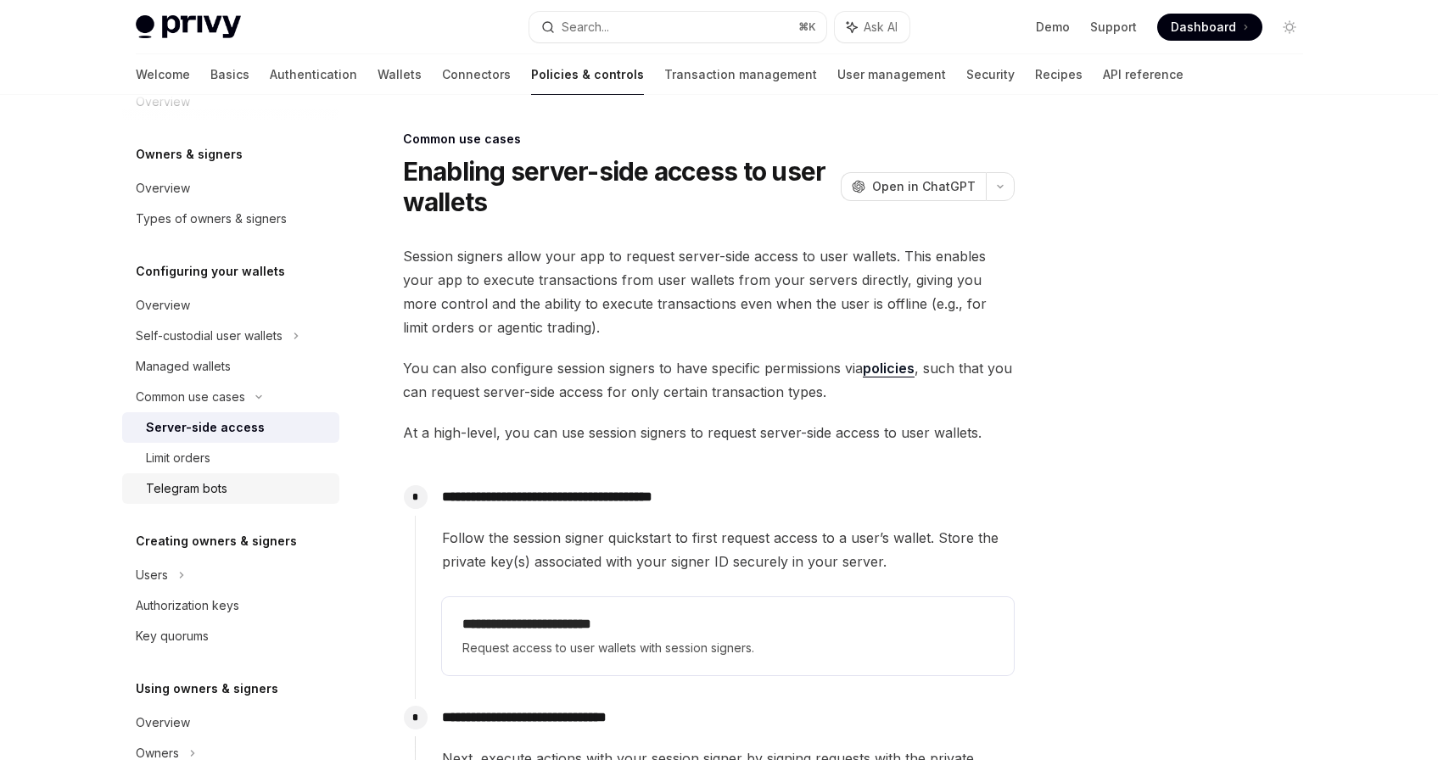
click at [171, 486] on div "Telegram bots" at bounding box center [186, 489] width 81 height 20
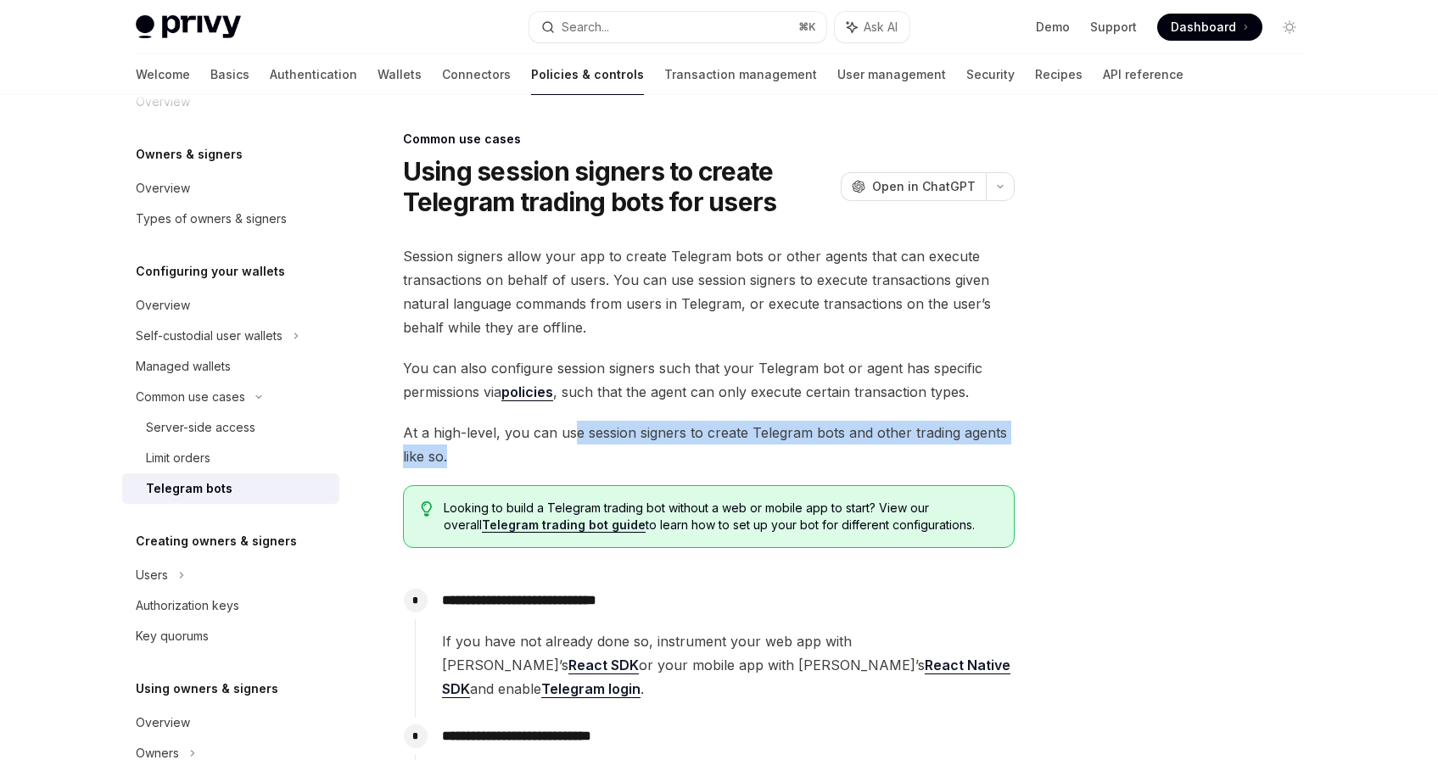
drag, startPoint x: 573, startPoint y: 457, endPoint x: 572, endPoint y: 426, distance: 31.4
click at [571, 426] on span "At a high-level, you can use session signers to create Telegram bots and other …" at bounding box center [709, 445] width 612 height 48
click at [597, 433] on span "At a high-level, you can use session signers to create Telegram bots and other …" at bounding box center [709, 445] width 612 height 48
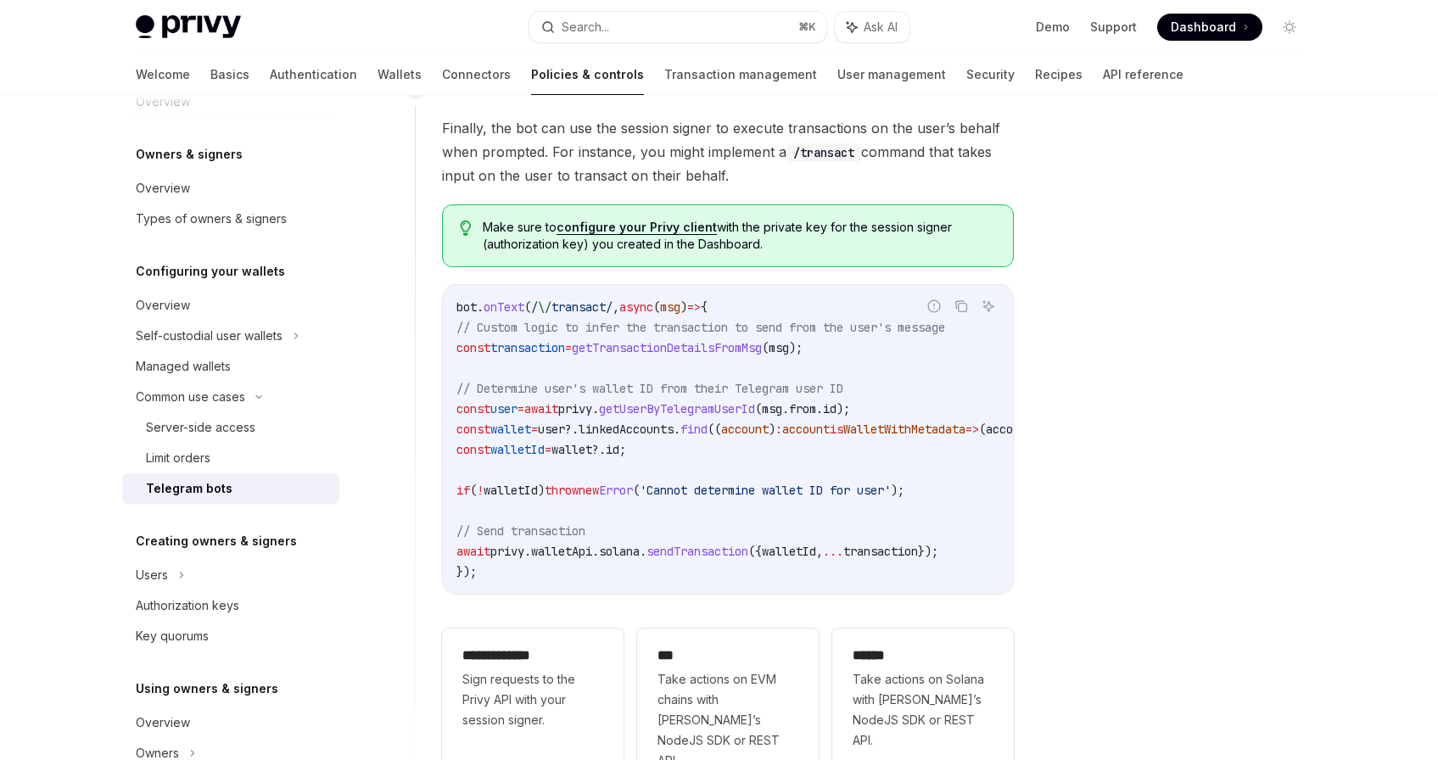
scroll to position [1401, 0]
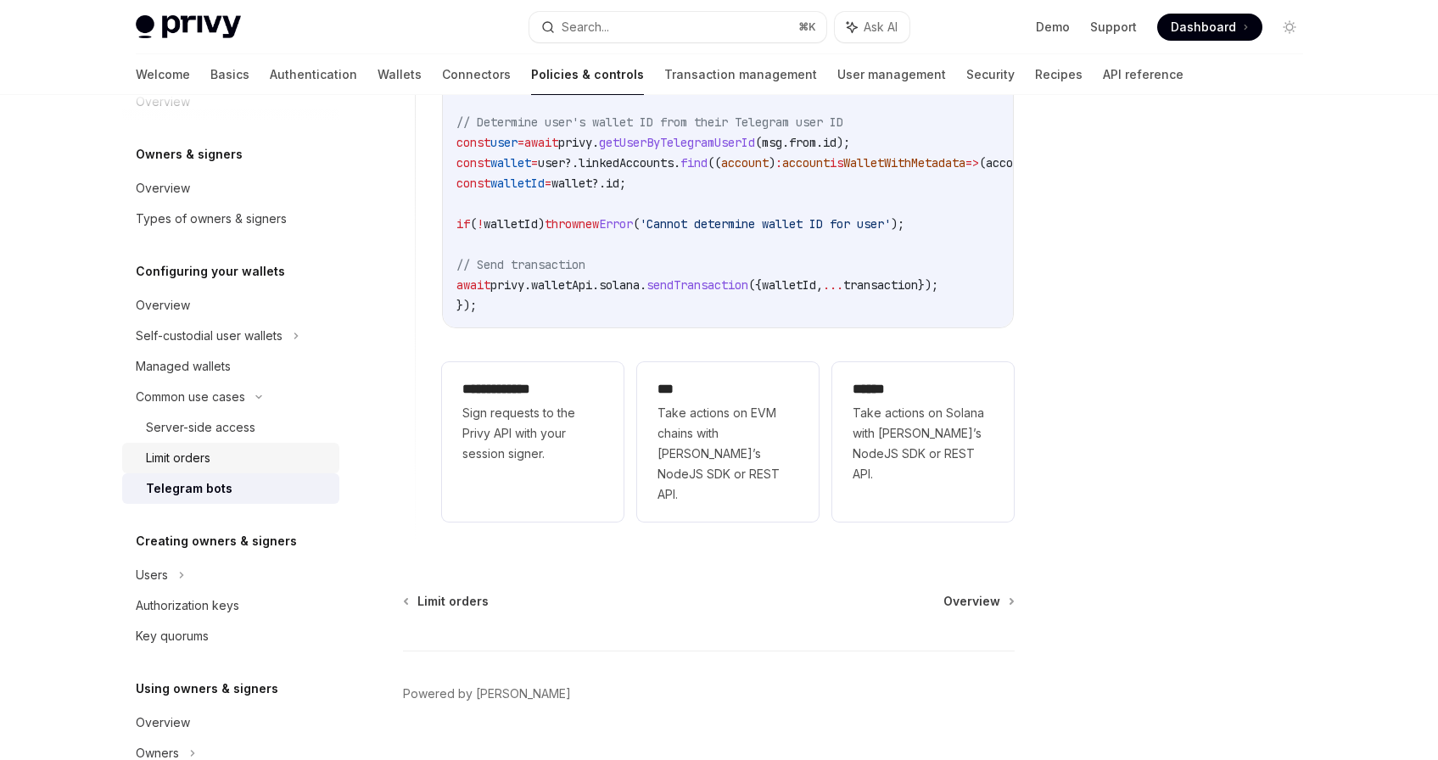
click at [181, 463] on div "Limit orders" at bounding box center [178, 458] width 64 height 20
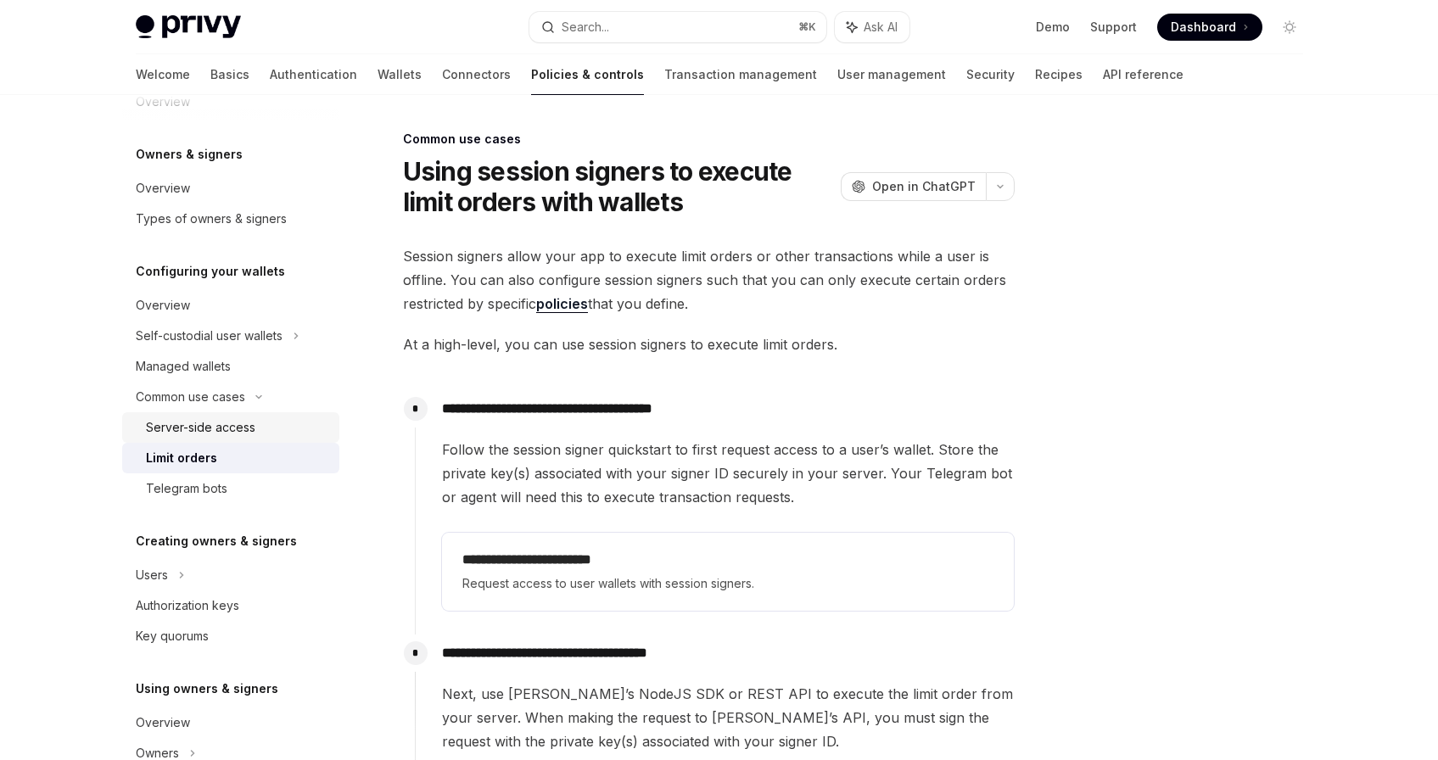
click at [177, 424] on div "Server-side access" at bounding box center [200, 428] width 109 height 20
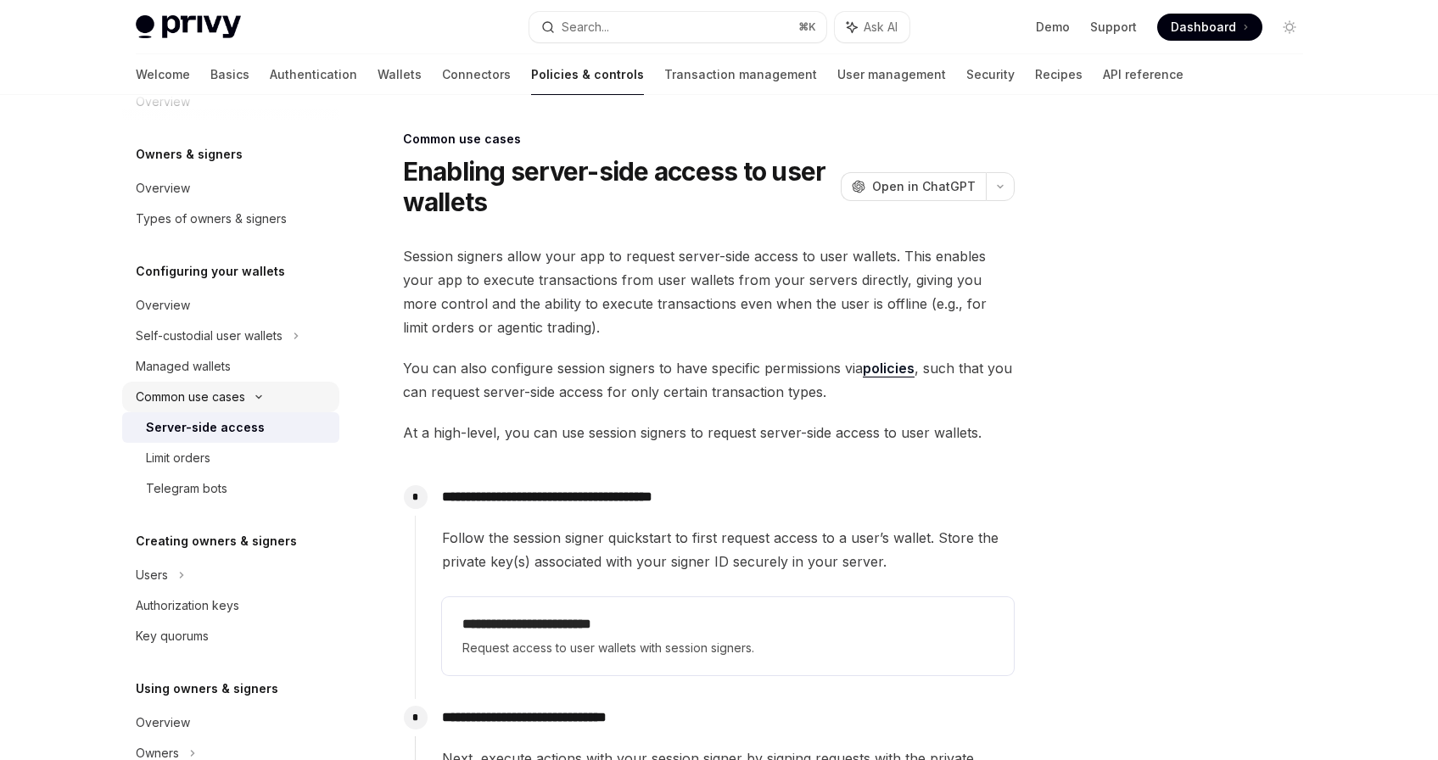
click at [166, 405] on div "Common use cases" at bounding box center [190, 397] width 109 height 20
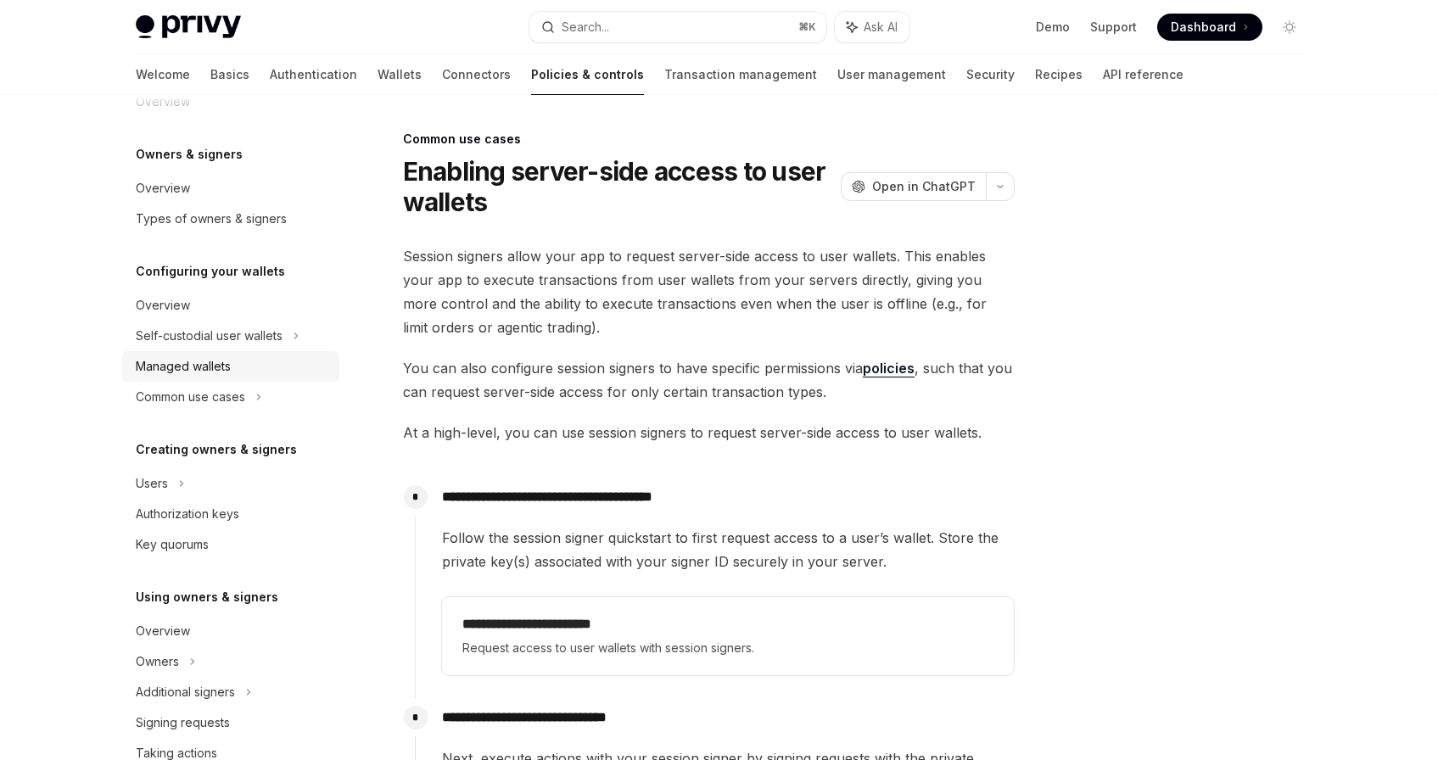
click at [176, 362] on div "Managed wallets" at bounding box center [183, 366] width 95 height 20
type textarea "*"
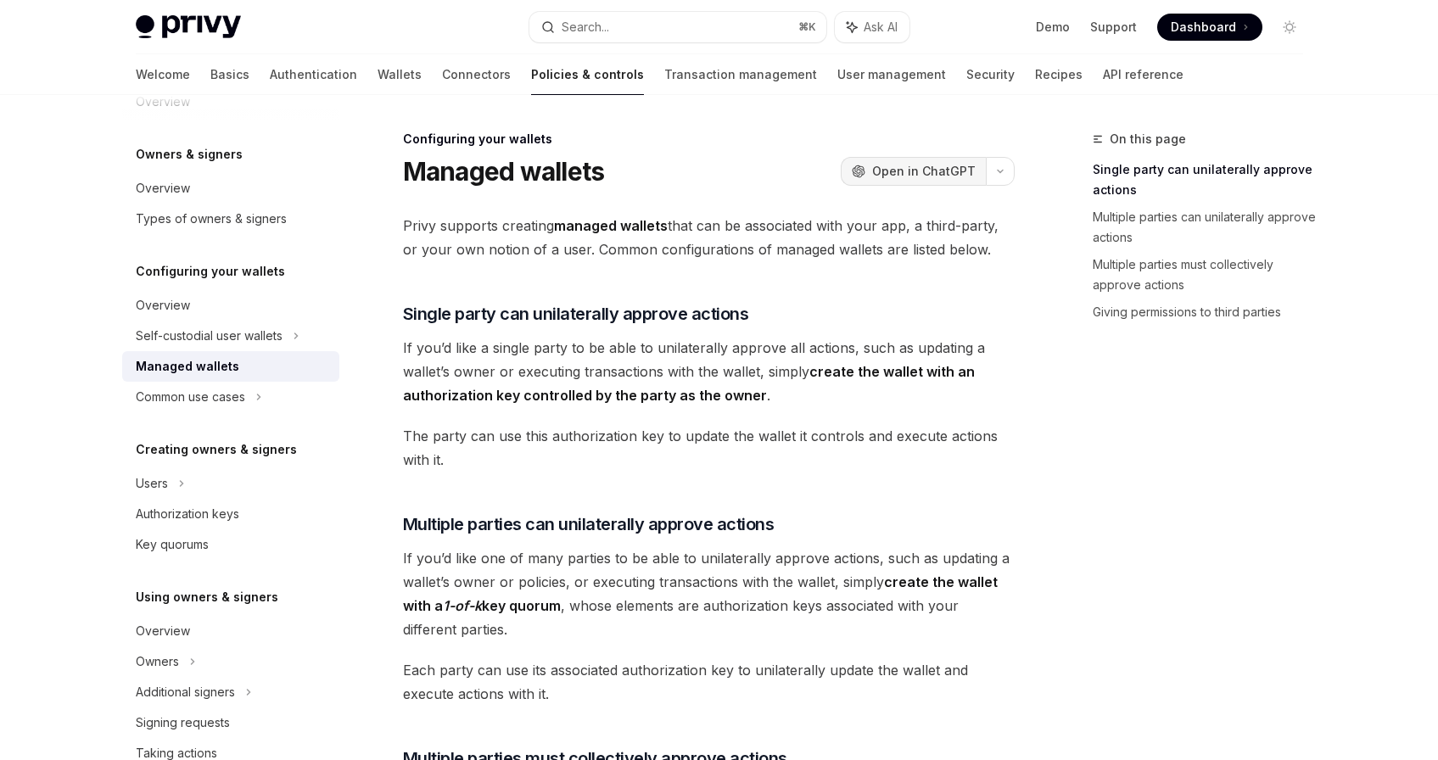
click at [897, 176] on span "Open in ChatGPT" at bounding box center [924, 171] width 104 height 17
